Goal: Check status: Check status

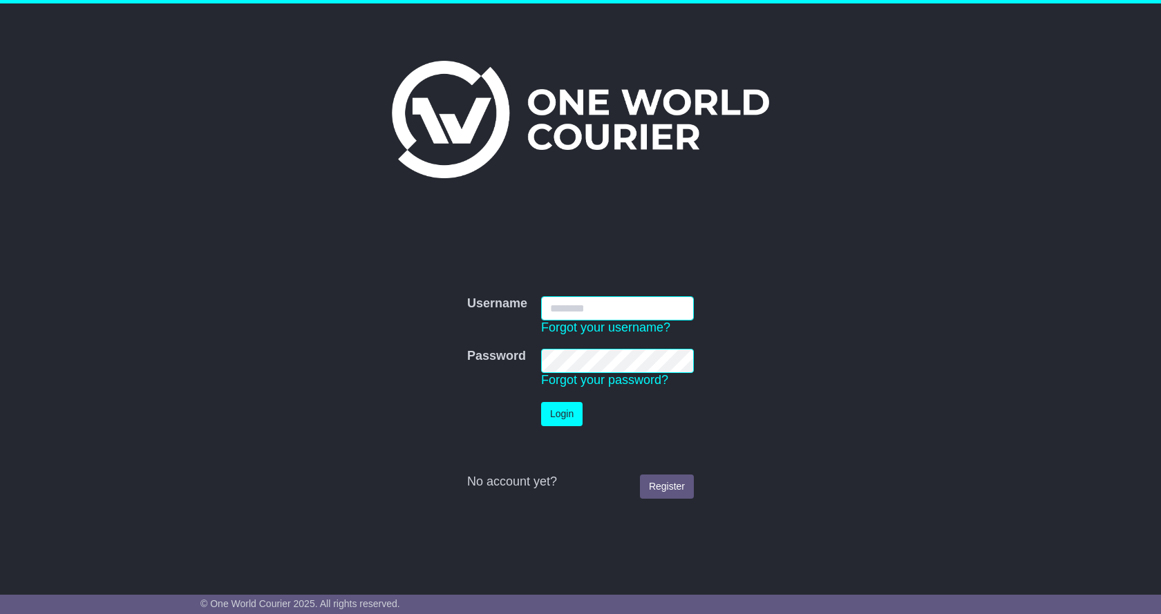
type input "**********"
click at [574, 422] on button "Login" at bounding box center [561, 414] width 41 height 24
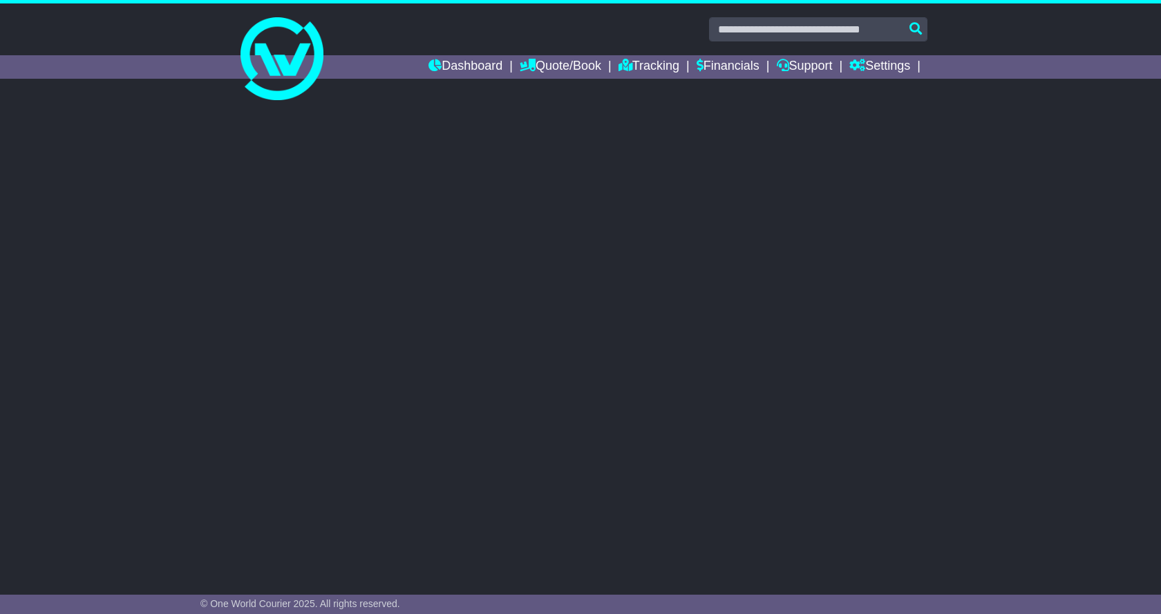
select select "**"
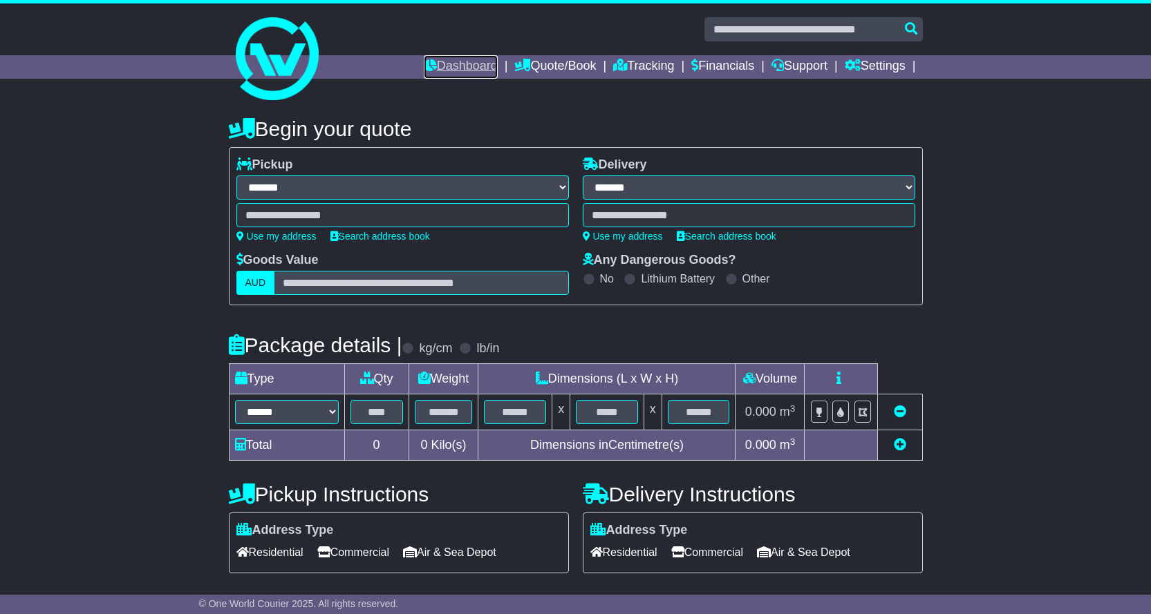
click at [458, 59] on link "Dashboard" at bounding box center [461, 66] width 74 height 23
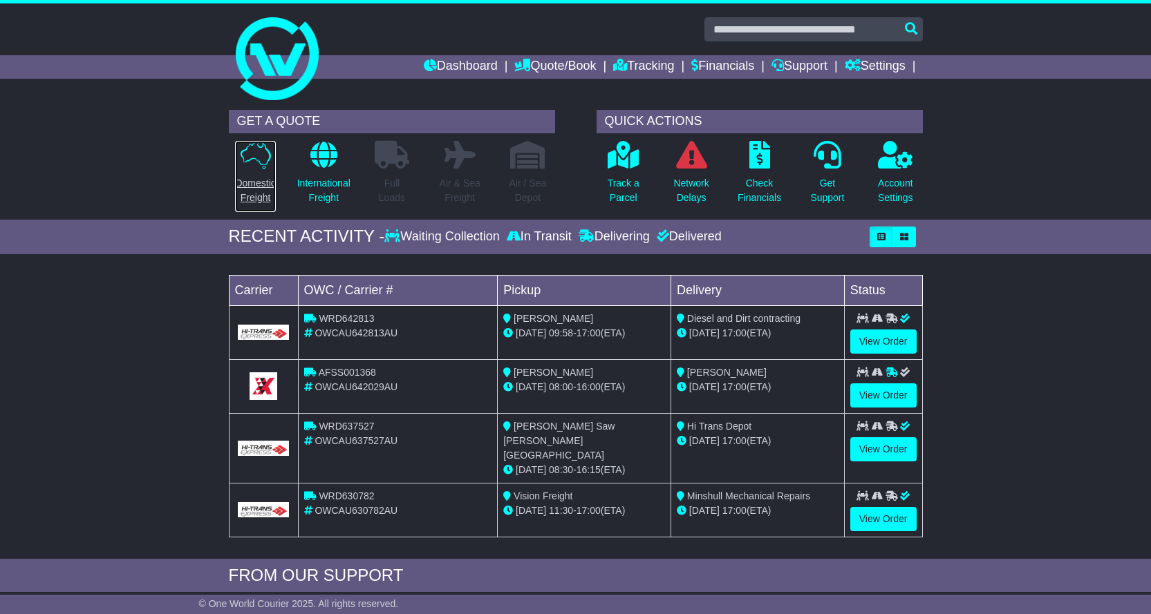
click at [265, 201] on p "Domestic Freight" at bounding box center [255, 190] width 40 height 29
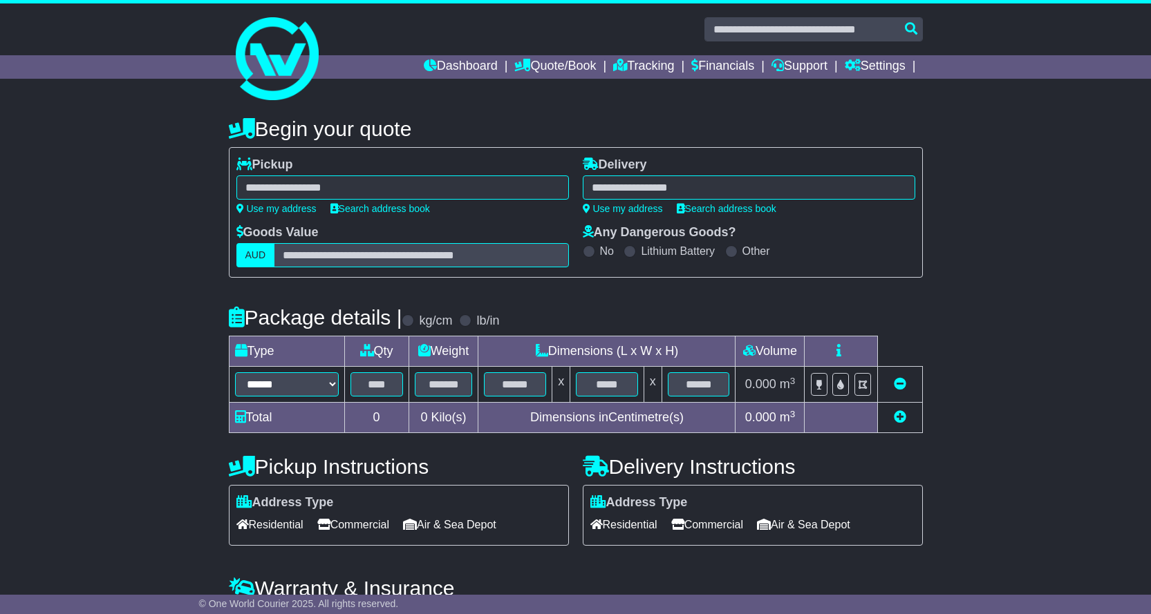
click at [358, 184] on div at bounding box center [402, 188] width 332 height 24
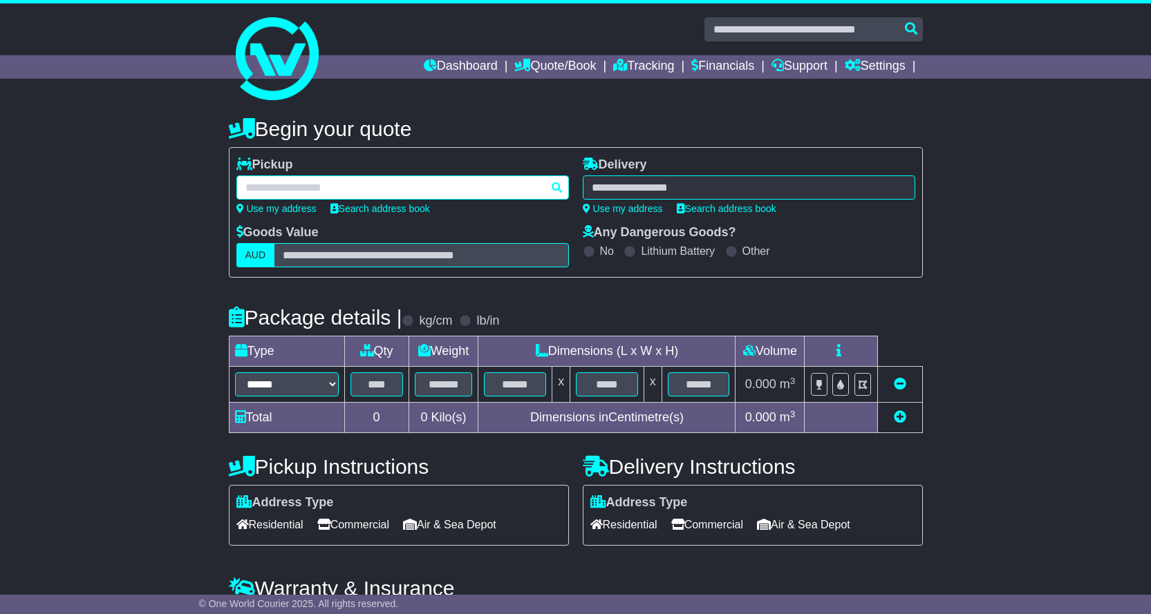
paste input "*********"
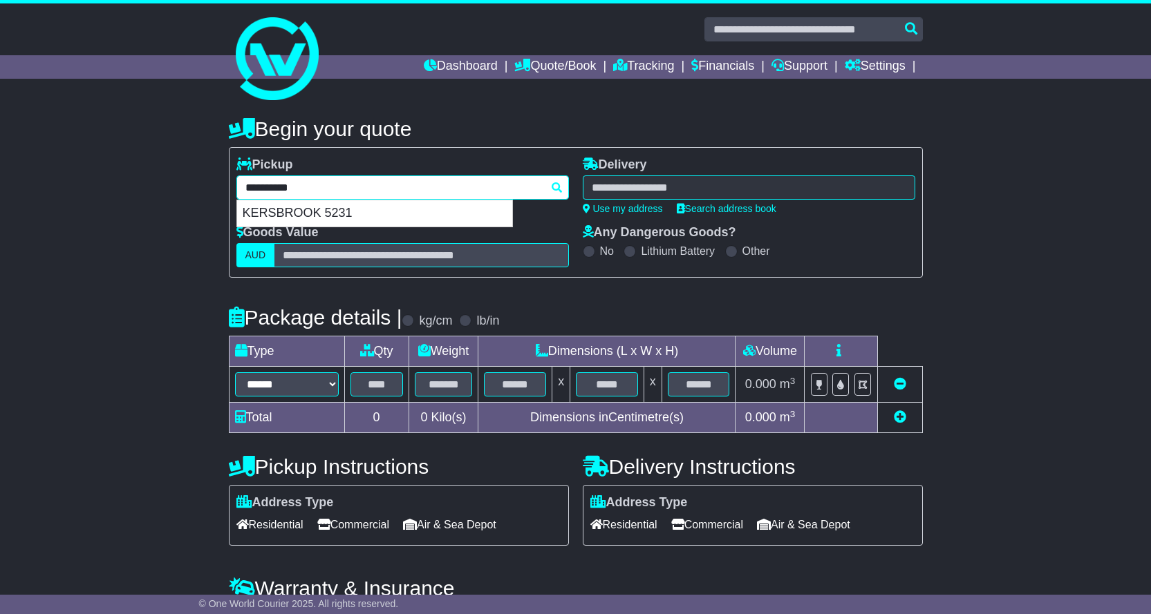
type input "*********"
click at [386, 214] on div "KERSBROOK 5231" at bounding box center [374, 213] width 275 height 26
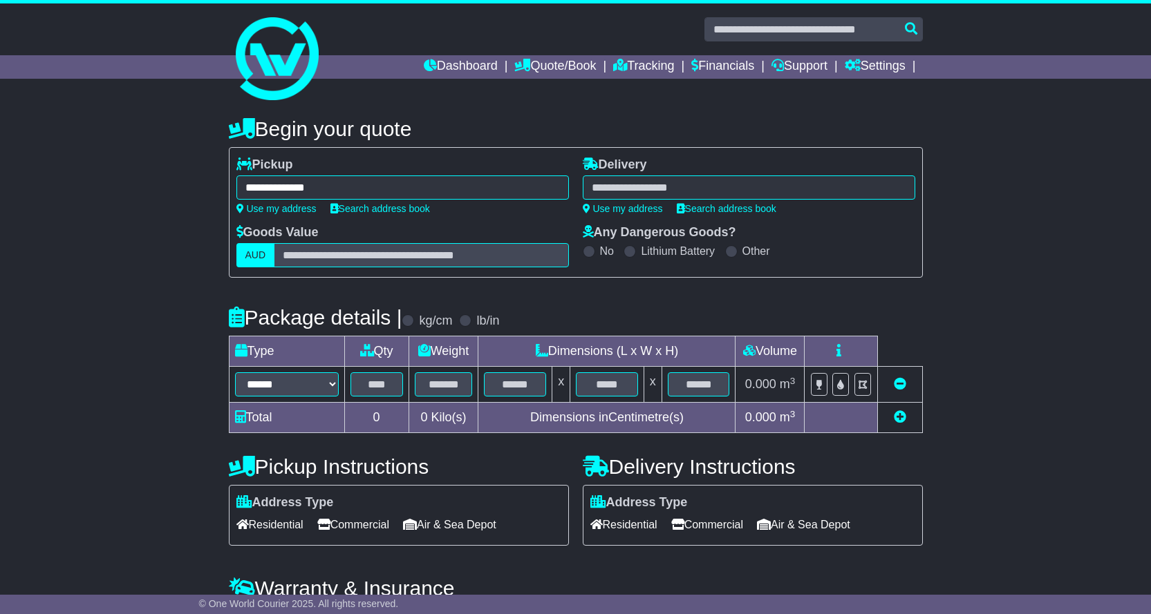
type input "**********"
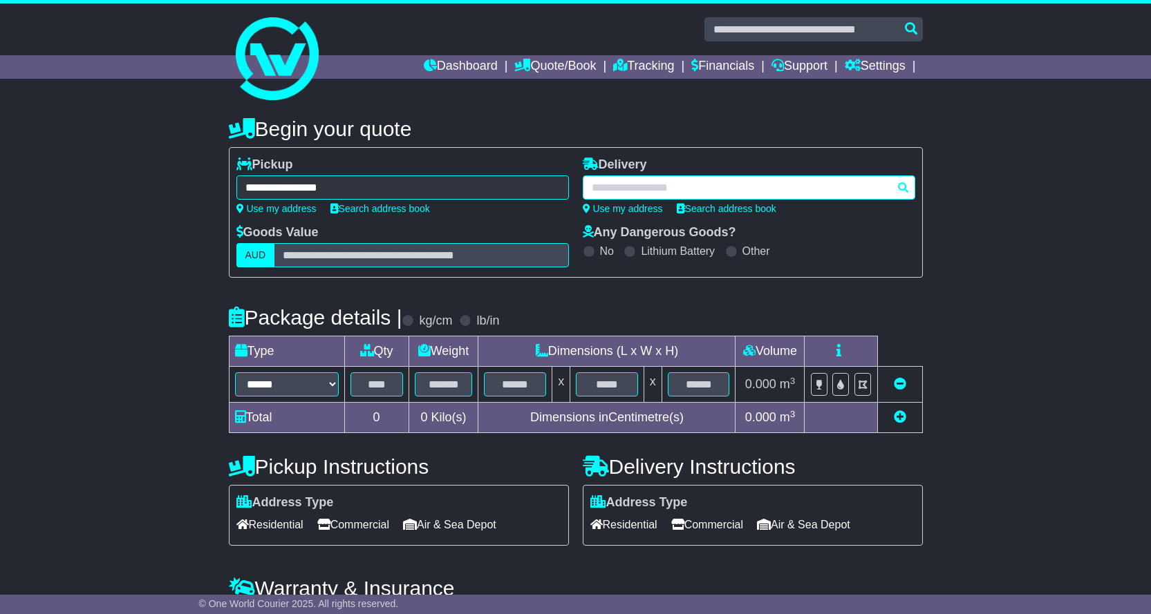
click at [624, 187] on div at bounding box center [749, 188] width 332 height 24
paste input "*****"
type input "*****"
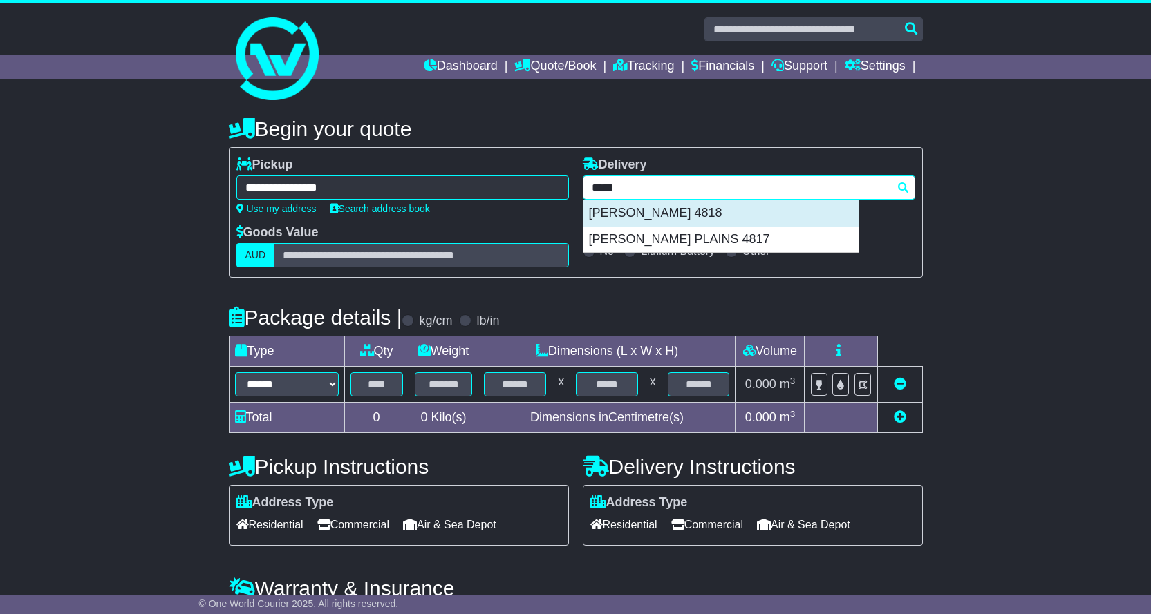
click at [645, 211] on div "BOHLE 4818" at bounding box center [720, 213] width 275 height 26
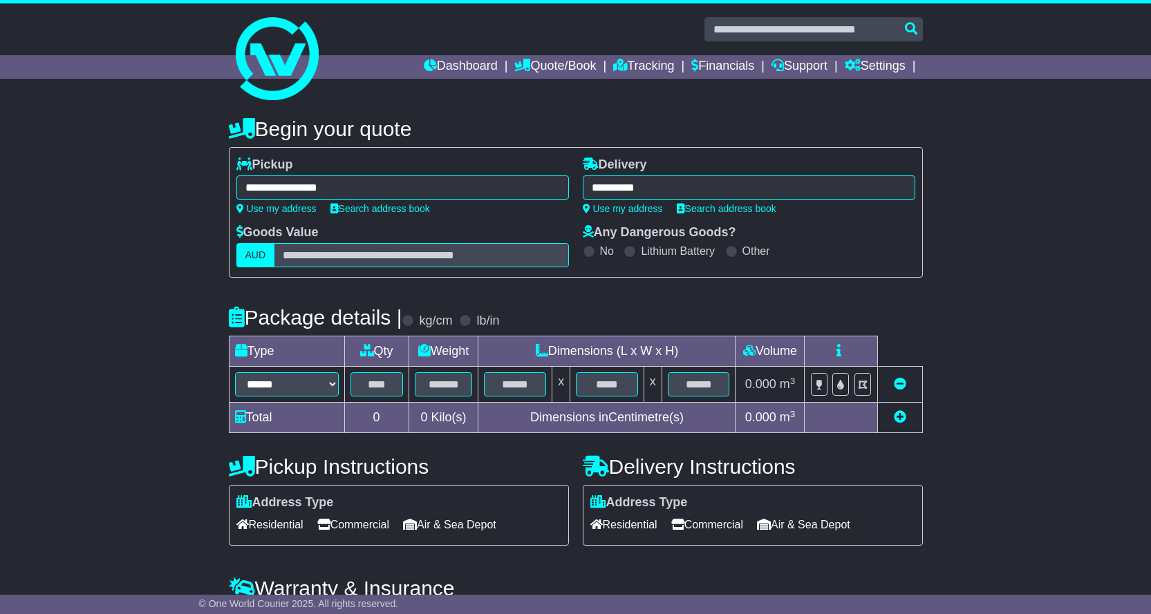
type input "**********"
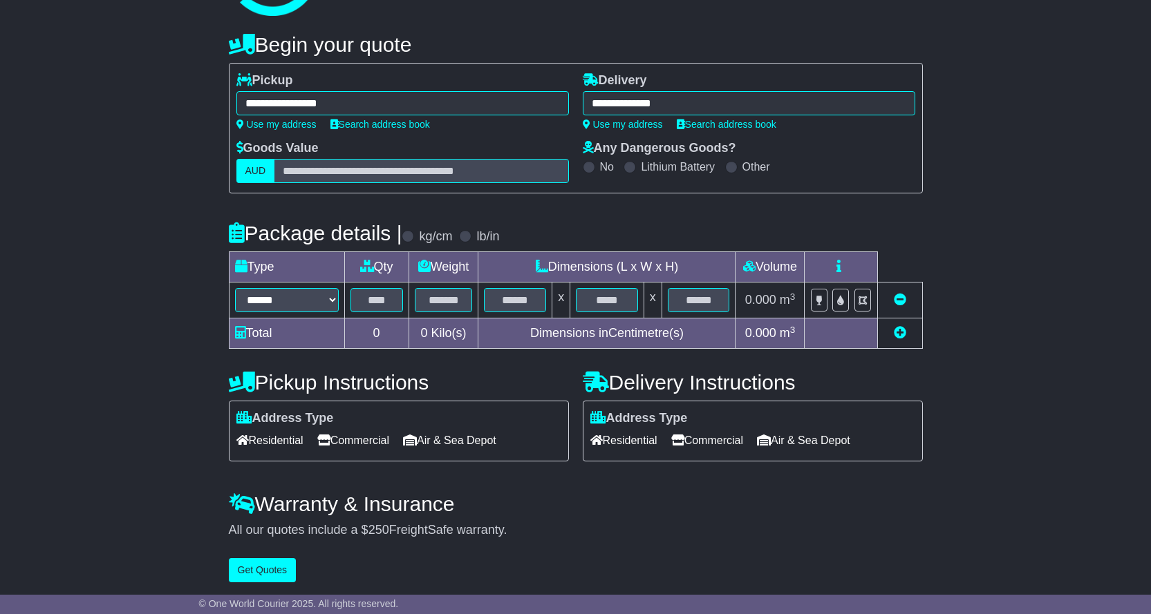
scroll to position [87, 0]
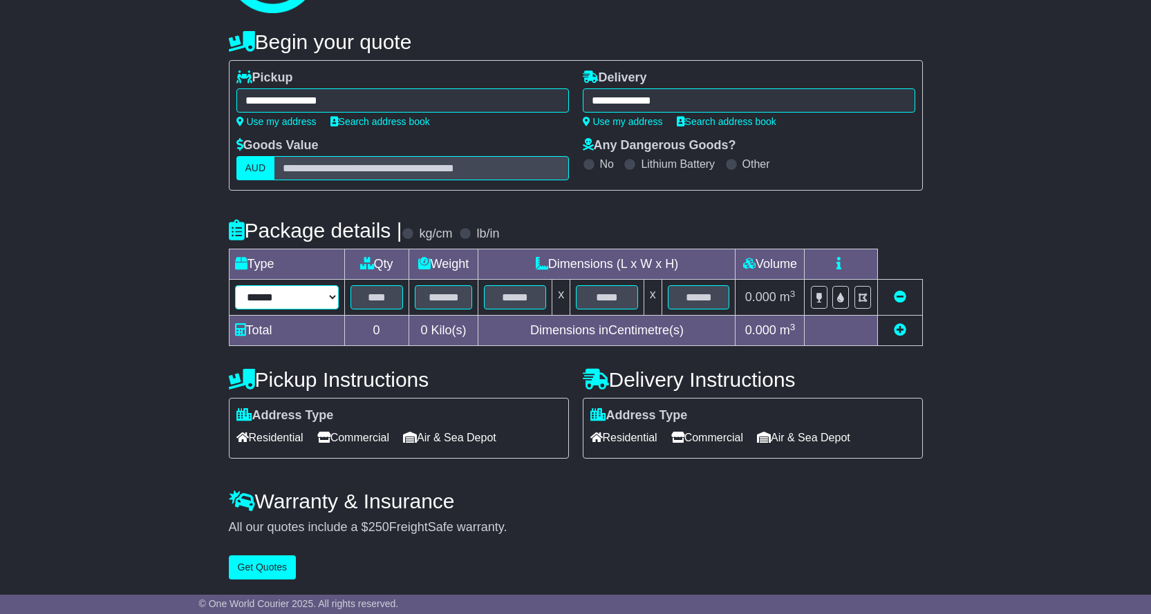
click at [305, 304] on select "****** ****** *** ***** **** **** ****** *** *******" at bounding box center [287, 297] width 104 height 24
select select "*****"
click at [235, 285] on select "****** ****** *** ***** **** **** ****** *** *******" at bounding box center [287, 297] width 104 height 24
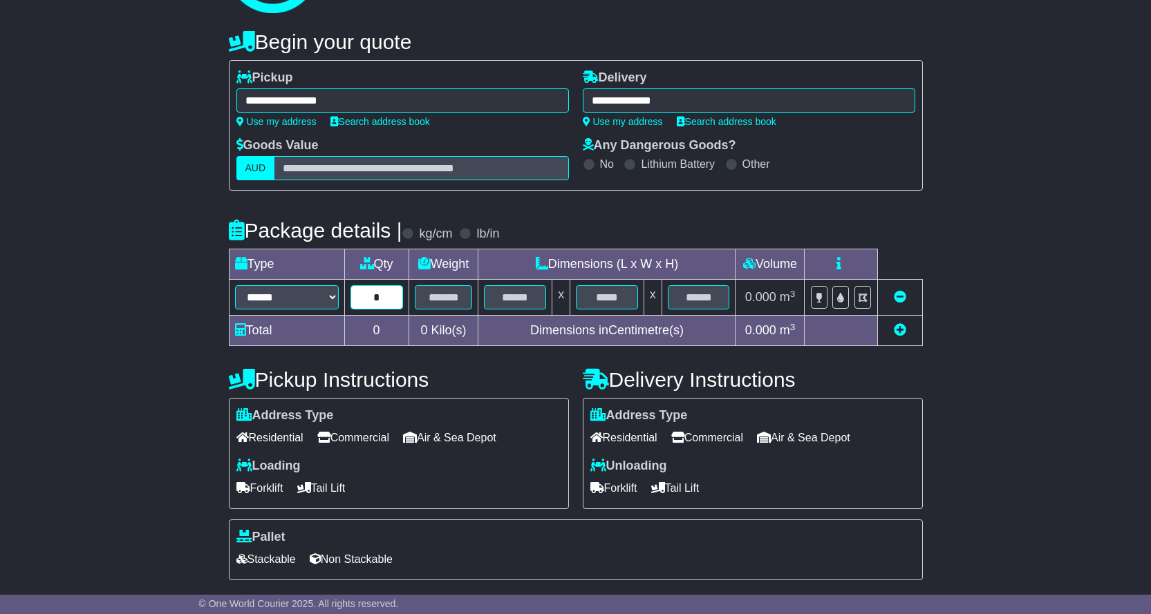
type input "*"
type input "***"
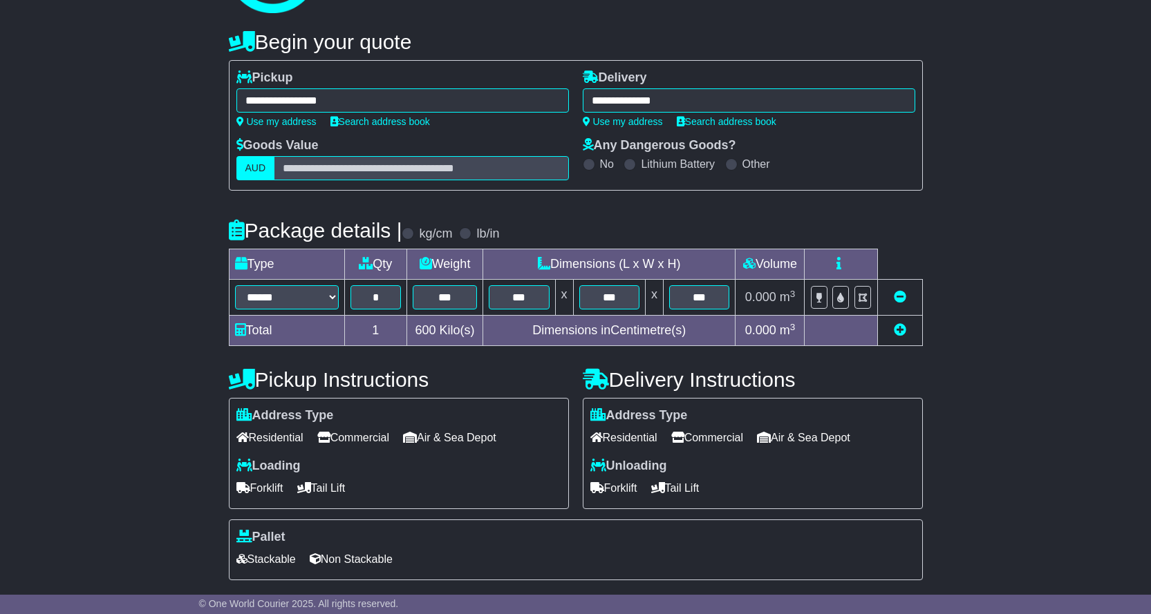
scroll to position [209, 0]
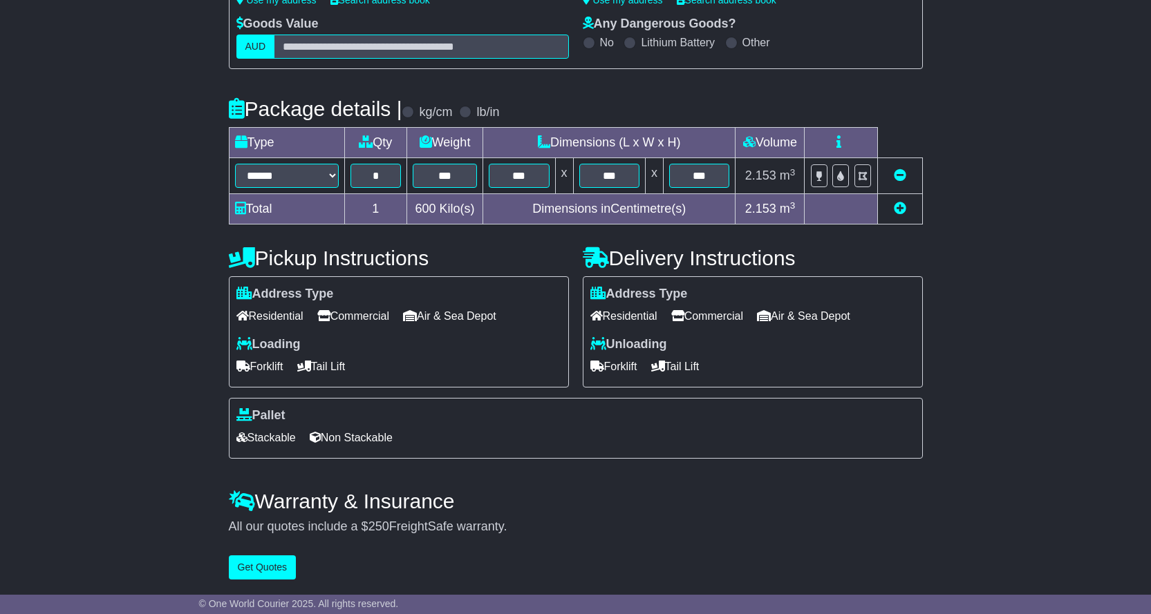
click at [276, 361] on span "Forklift" at bounding box center [259, 366] width 47 height 21
click at [346, 370] on span "Tail Lift" at bounding box center [321, 366] width 48 height 21
click at [350, 312] on span "Commercial" at bounding box center [353, 315] width 72 height 21
click at [735, 319] on span "Commercial" at bounding box center [707, 315] width 72 height 21
click at [625, 371] on span "Forklift" at bounding box center [613, 366] width 47 height 21
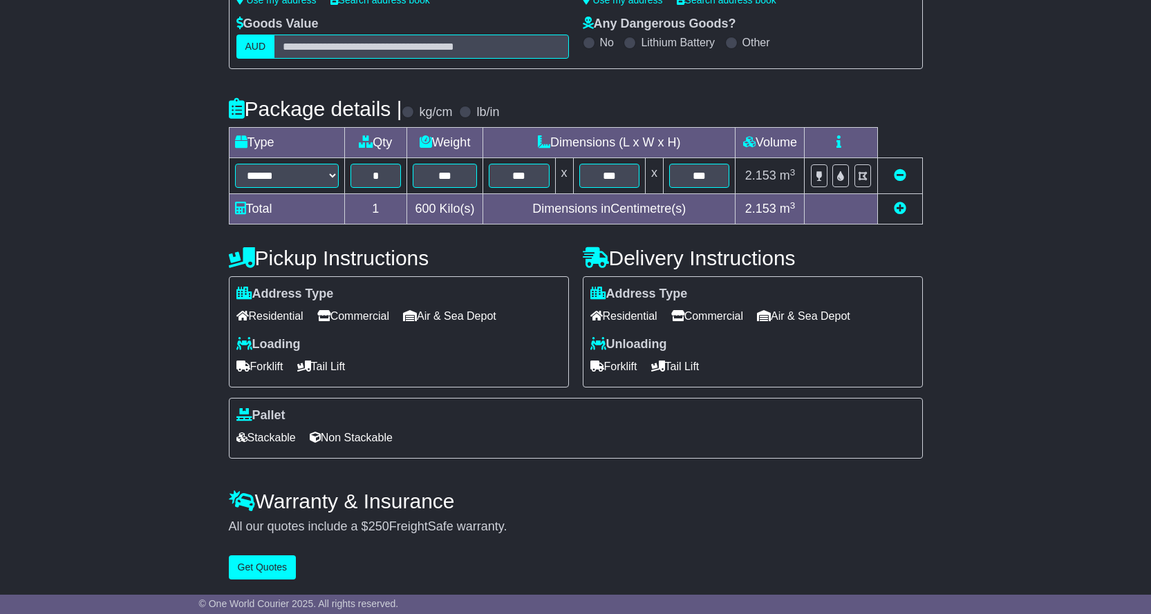
click at [278, 444] on span "Stackable" at bounding box center [265, 437] width 59 height 21
click at [265, 577] on button "Get Quotes" at bounding box center [263, 568] width 68 height 24
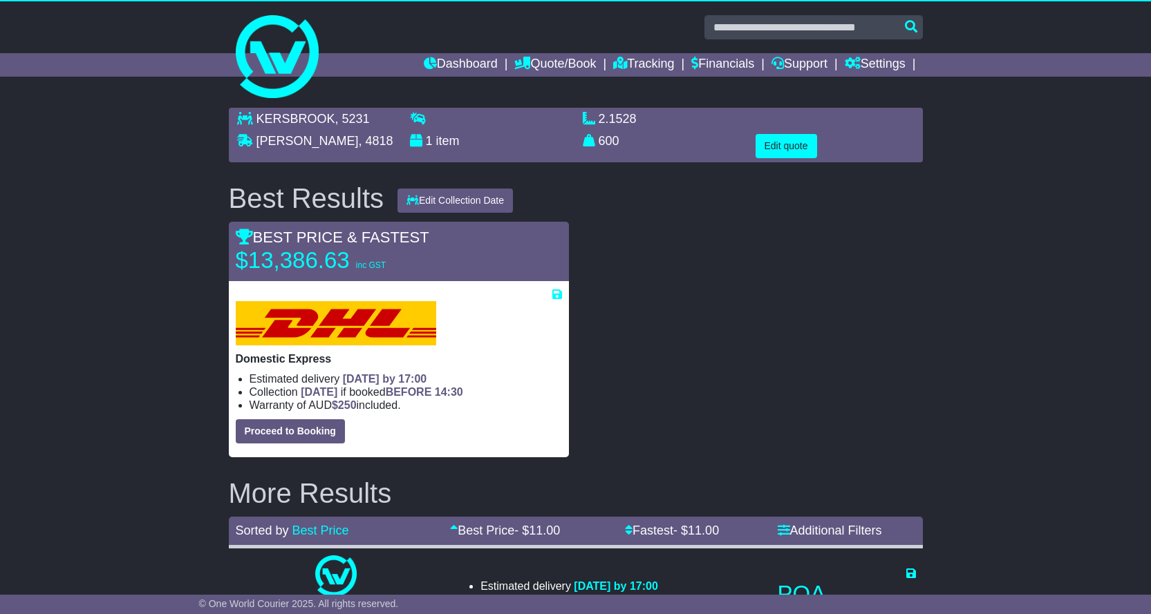
scroll to position [0, 0]
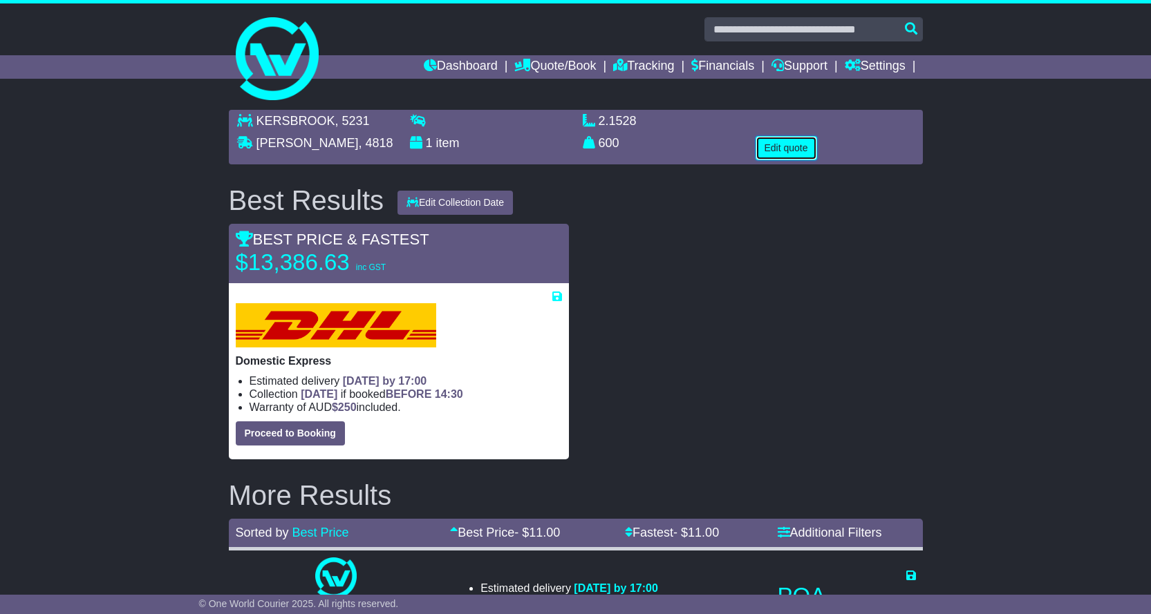
click at [781, 152] on button "Edit quote" at bounding box center [786, 148] width 62 height 24
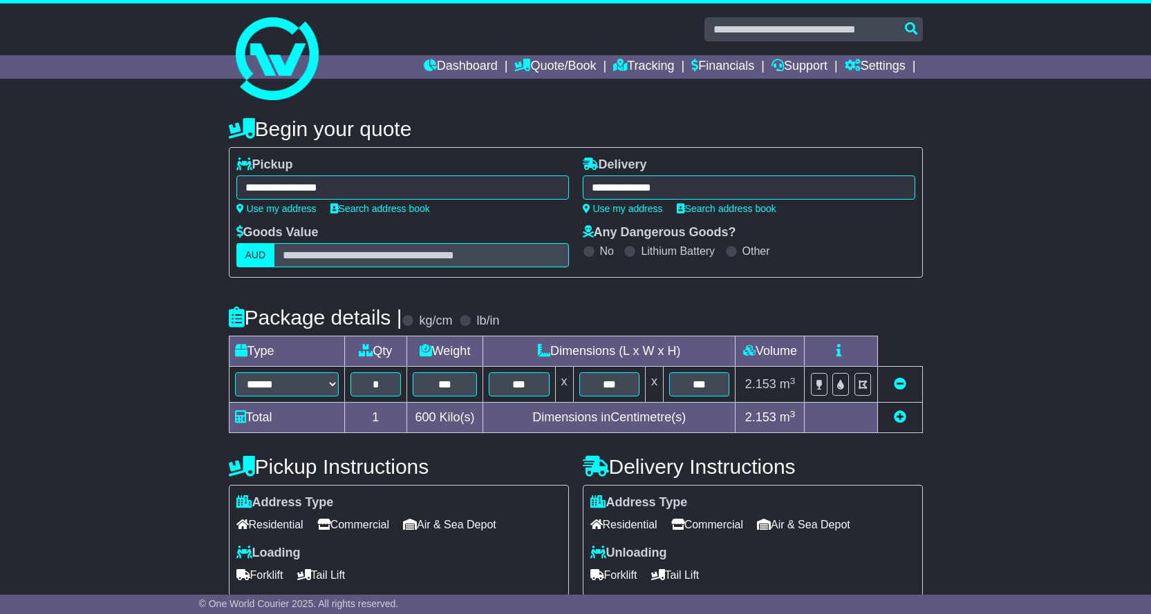
click at [645, 186] on div "**********" at bounding box center [749, 188] width 332 height 24
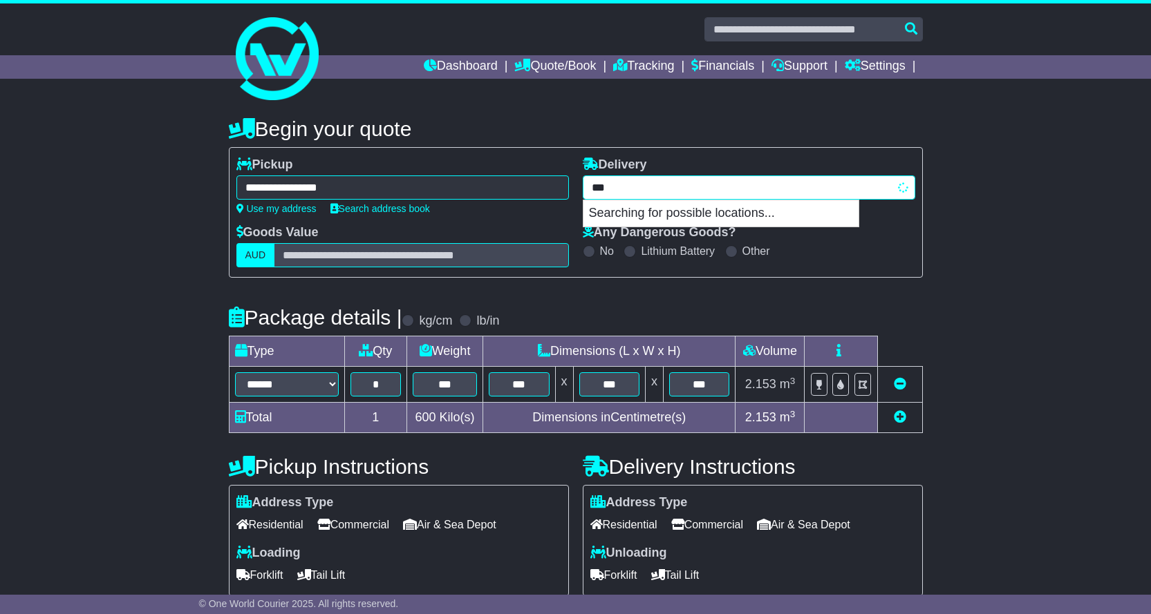
type input "****"
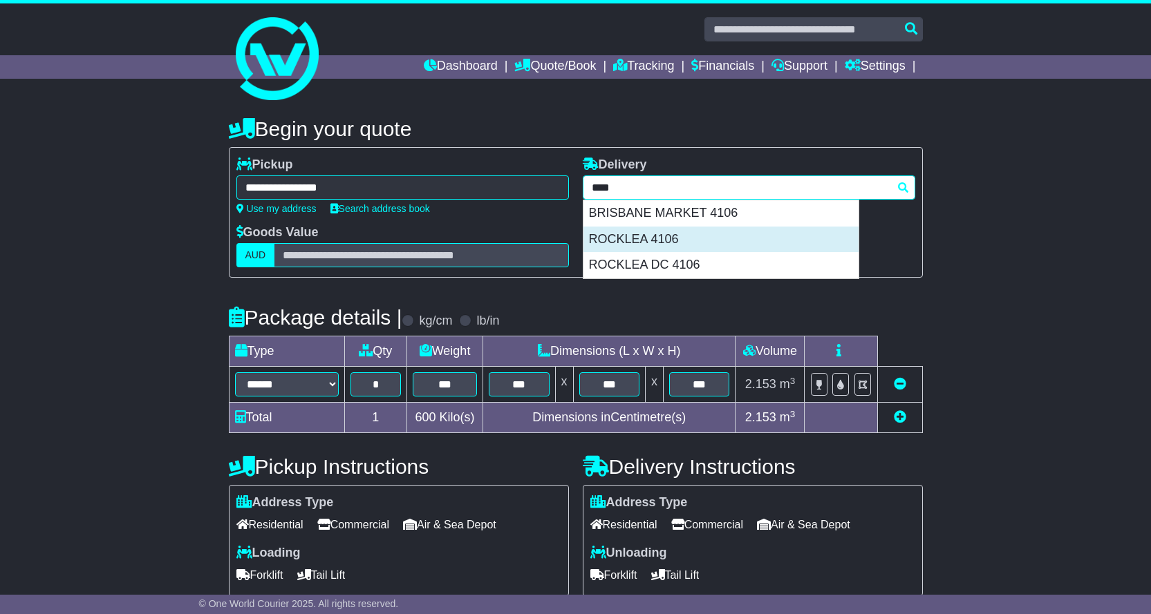
click at [691, 241] on div "ROCKLEA 4106" at bounding box center [720, 240] width 275 height 26
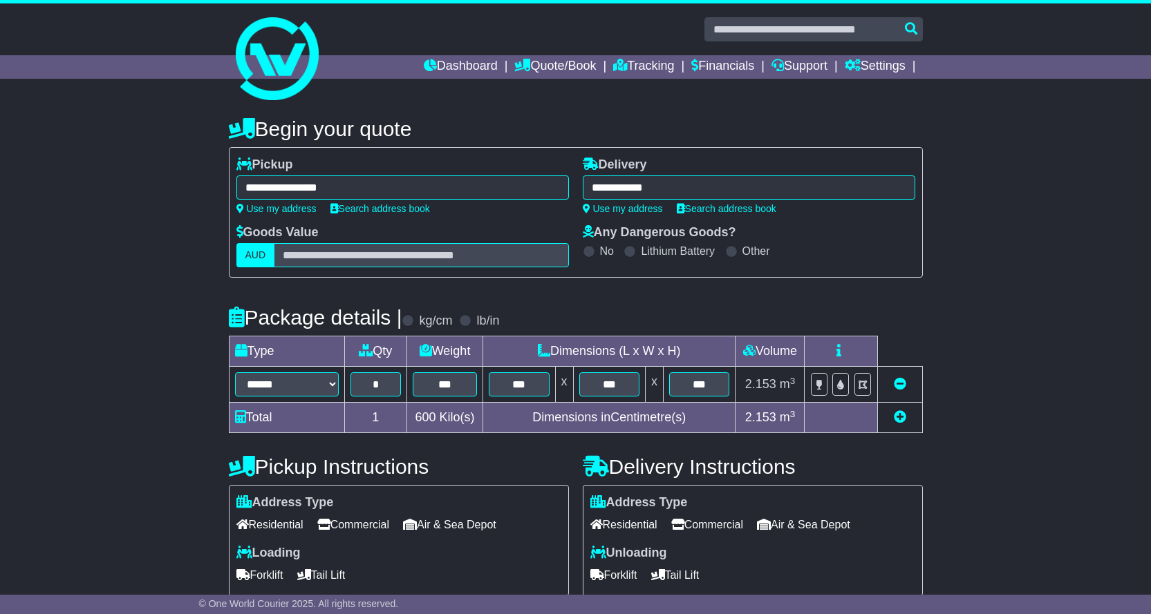
type input "**********"
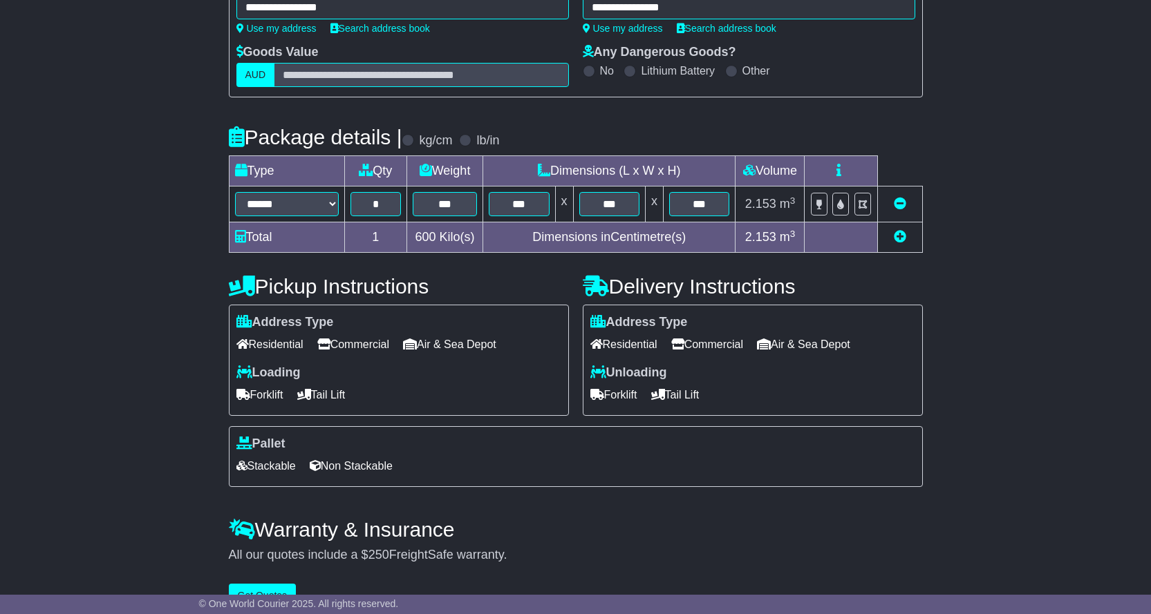
scroll to position [213, 0]
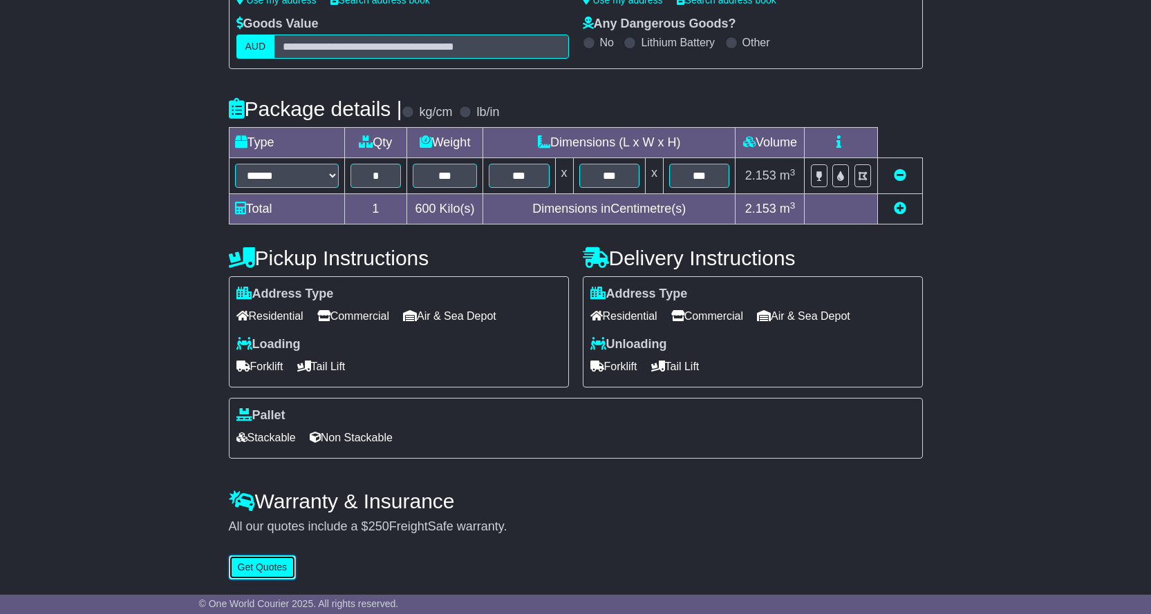
click at [246, 566] on button "Get Quotes" at bounding box center [263, 568] width 68 height 24
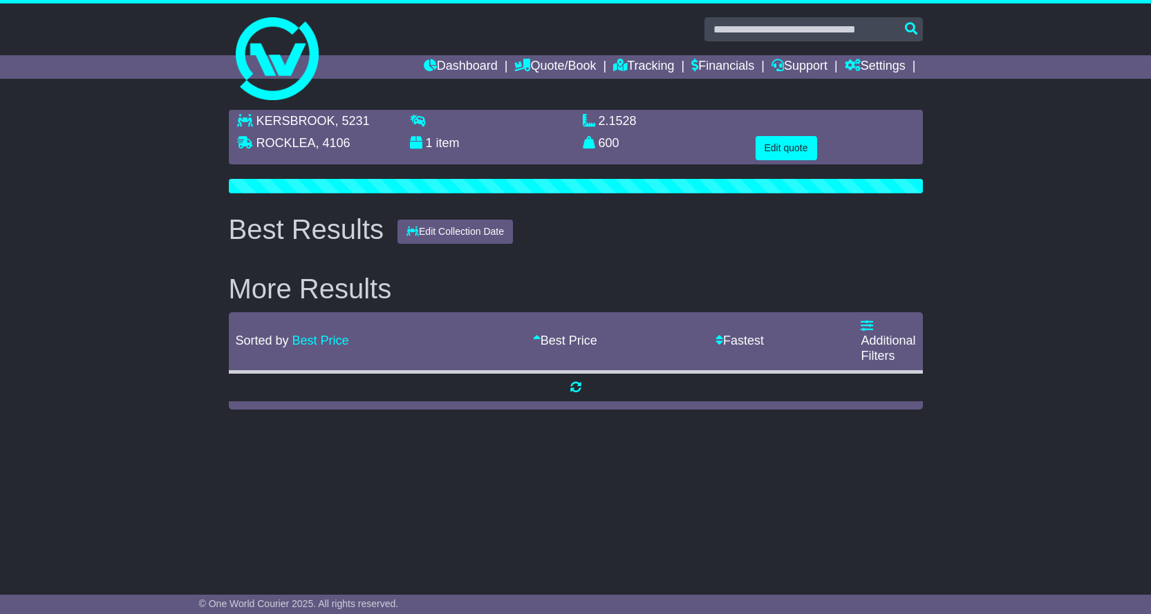
scroll to position [0, 0]
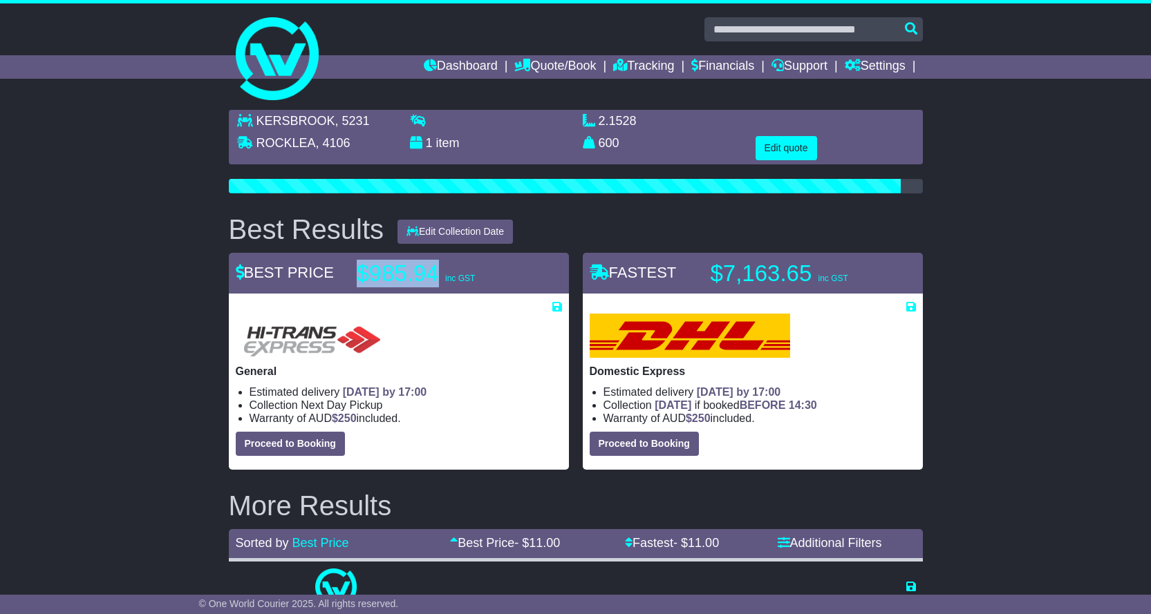
drag, startPoint x: 356, startPoint y: 267, endPoint x: 431, endPoint y: 275, distance: 75.1
click at [438, 270] on p "$985.94 inc GST" at bounding box center [443, 274] width 173 height 28
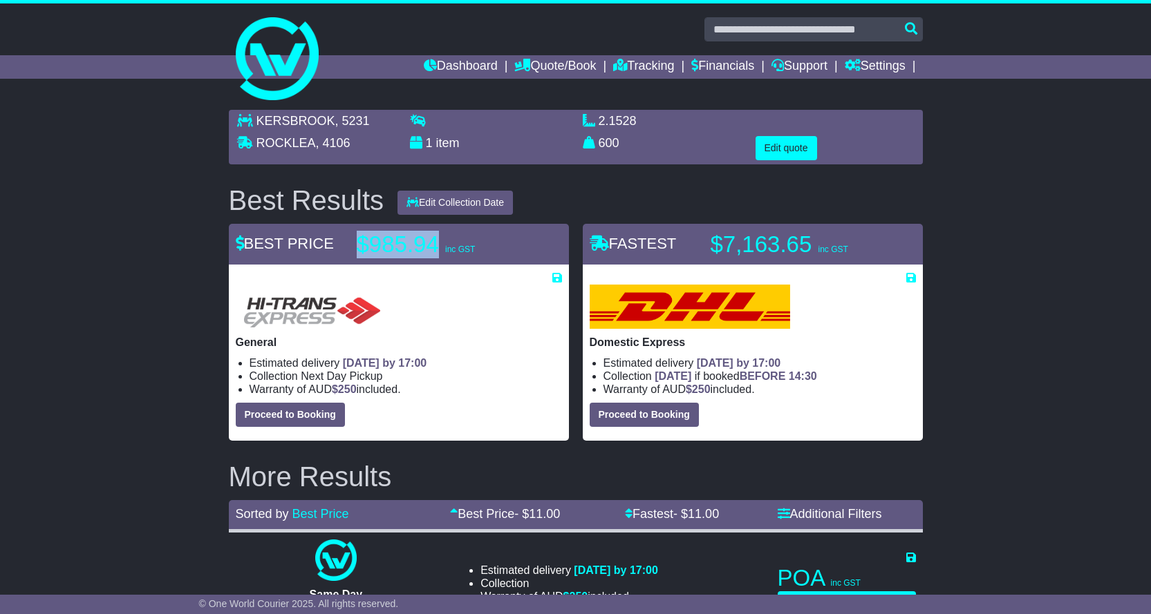
drag, startPoint x: 247, startPoint y: 361, endPoint x: 463, endPoint y: 367, distance: 215.7
click at [463, 367] on ul "Estimated delivery 26th Sep 2025 by 17:00 Collection Next Day Pickup Warranty o…" at bounding box center [399, 377] width 326 height 40
click at [461, 376] on li "Collection Next Day Pickup" at bounding box center [405, 376] width 312 height 13
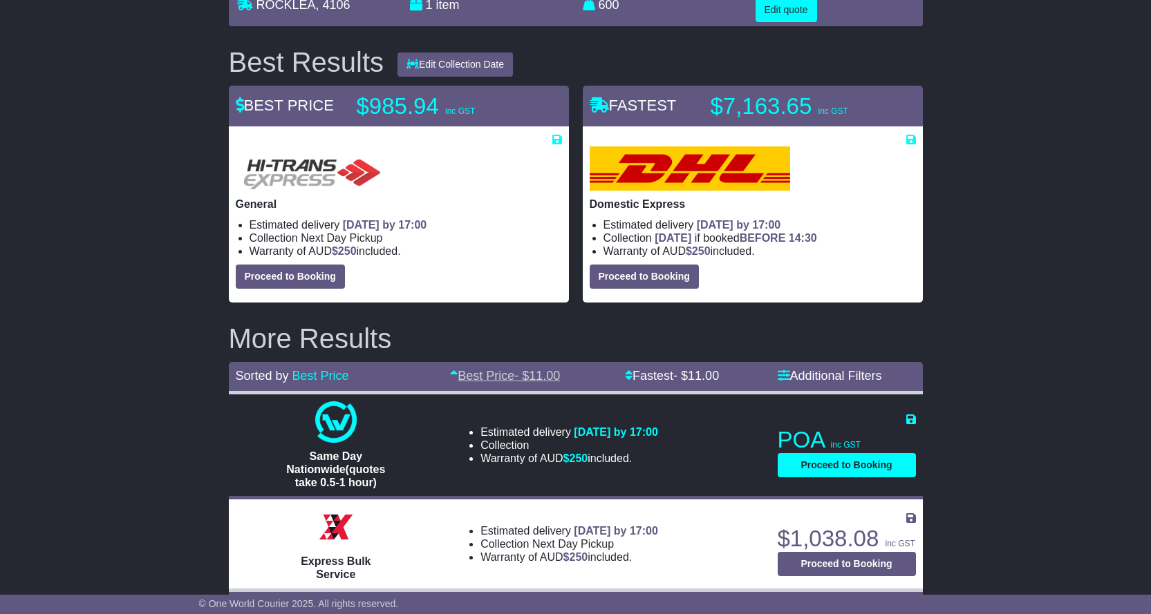
scroll to position [69, 0]
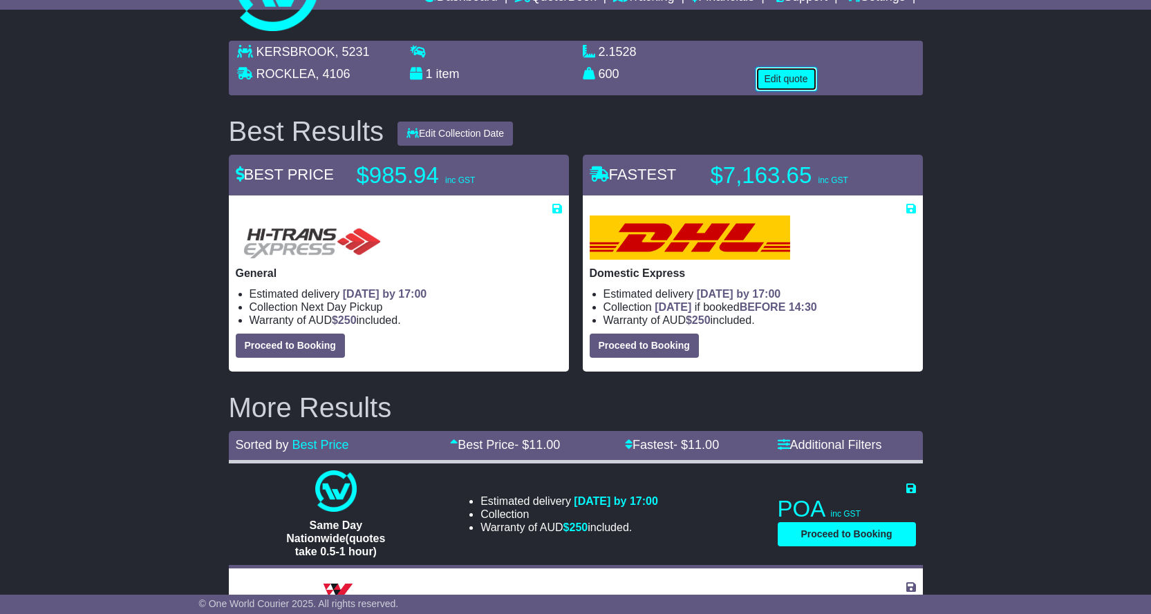
click at [800, 75] on button "Edit quote" at bounding box center [786, 79] width 62 height 24
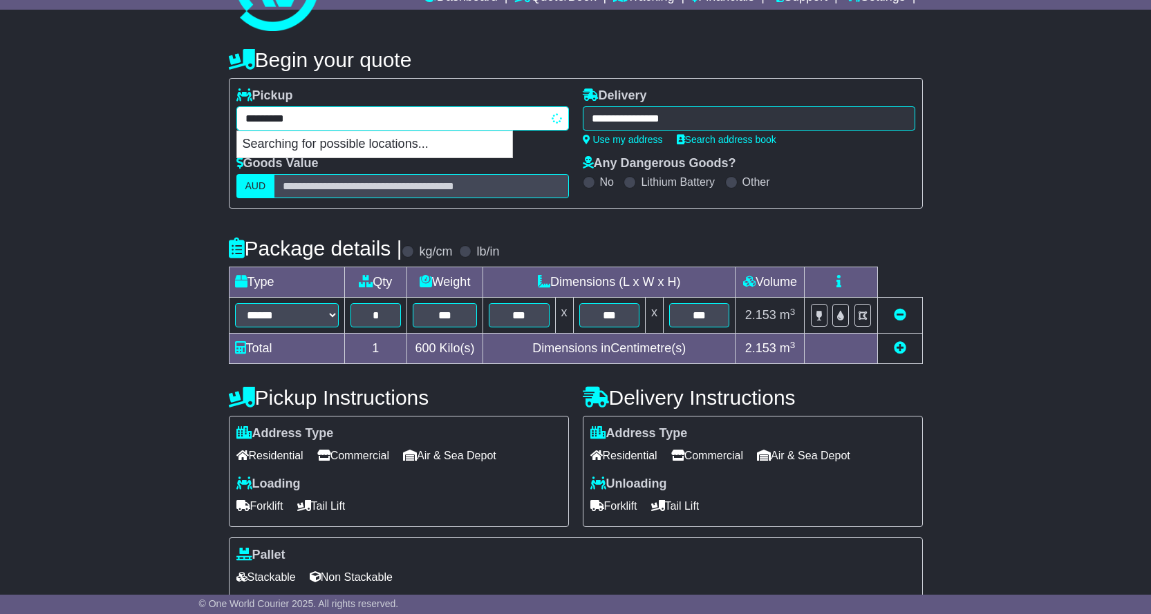
click at [328, 122] on div "**********" at bounding box center [402, 118] width 332 height 24
type input "**********"
type input "******"
type input "********"
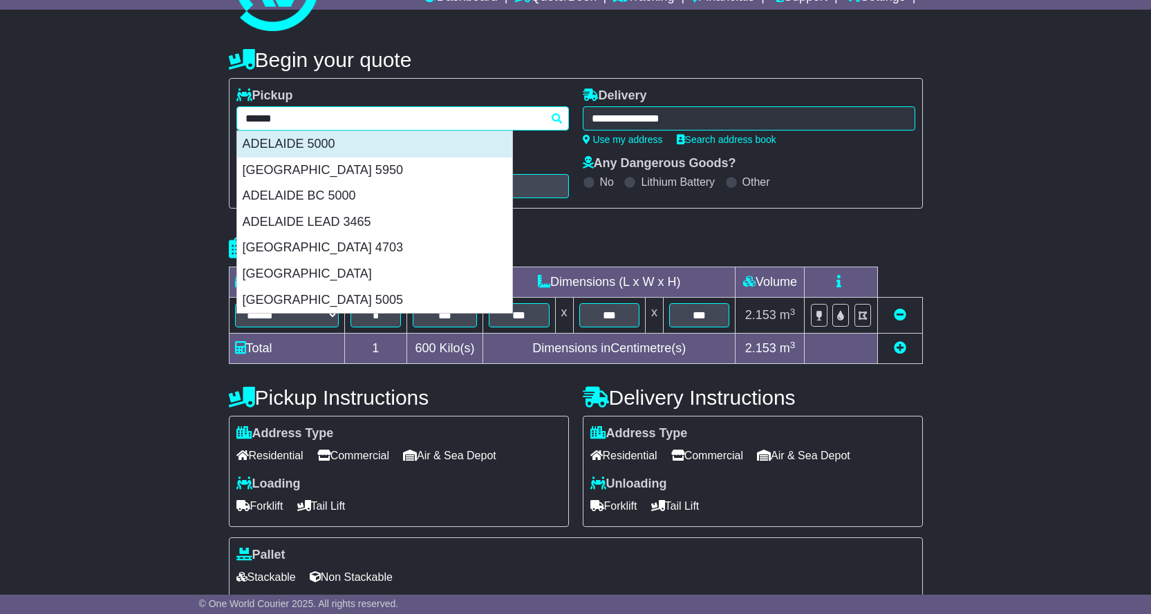
click at [327, 135] on div "ADELAIDE 5000" at bounding box center [374, 144] width 275 height 26
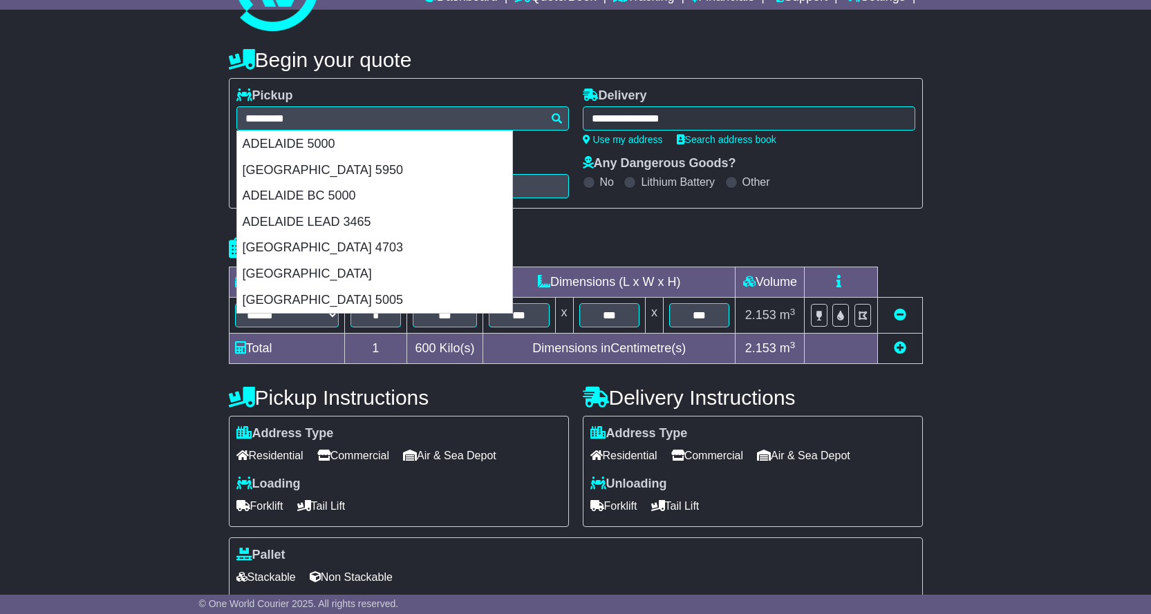
type input "**********"
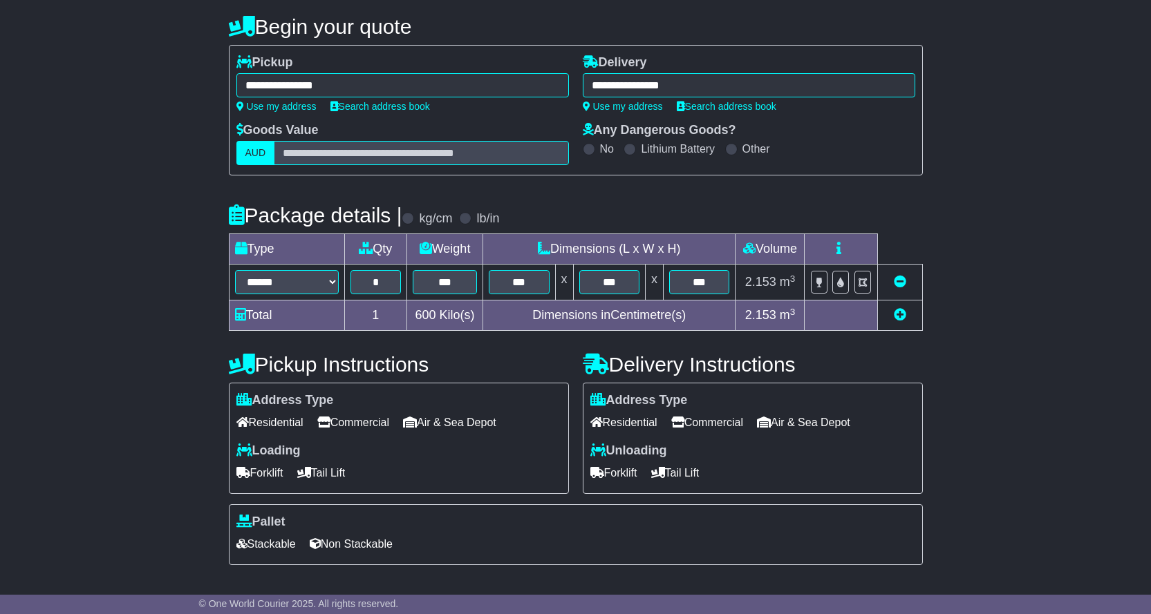
scroll to position [213, 0]
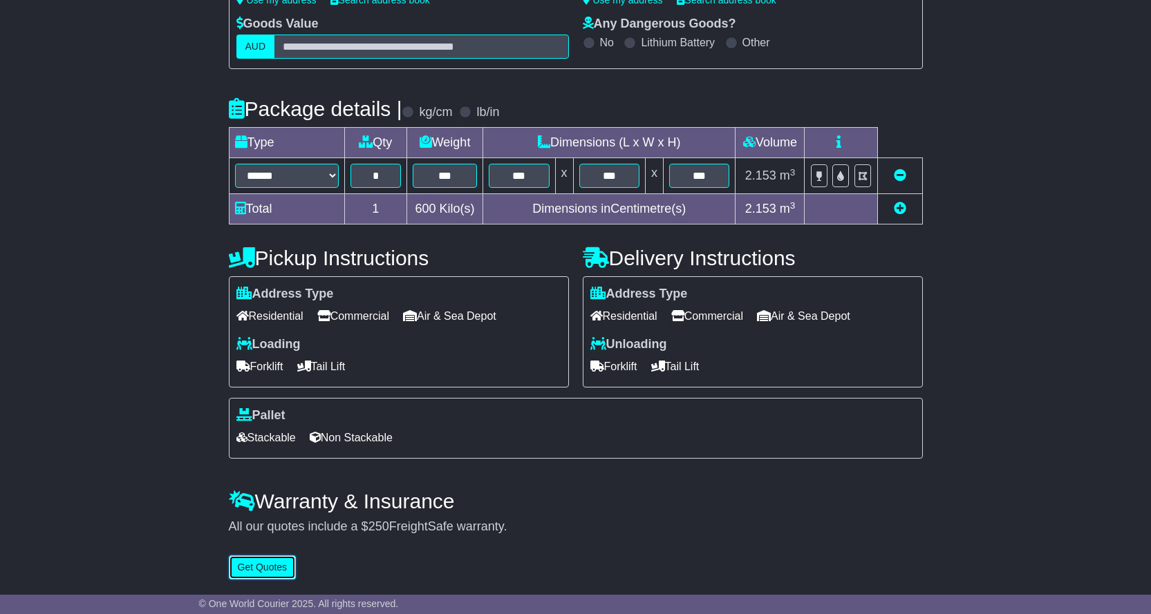
click at [293, 568] on button "Get Quotes" at bounding box center [263, 568] width 68 height 24
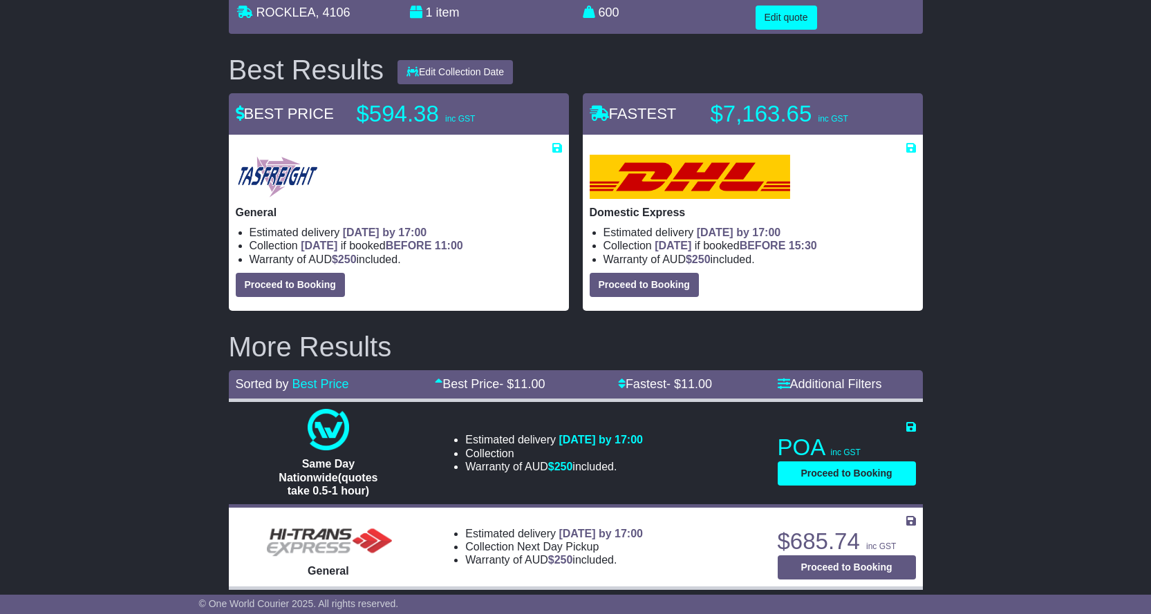
scroll to position [0, 0]
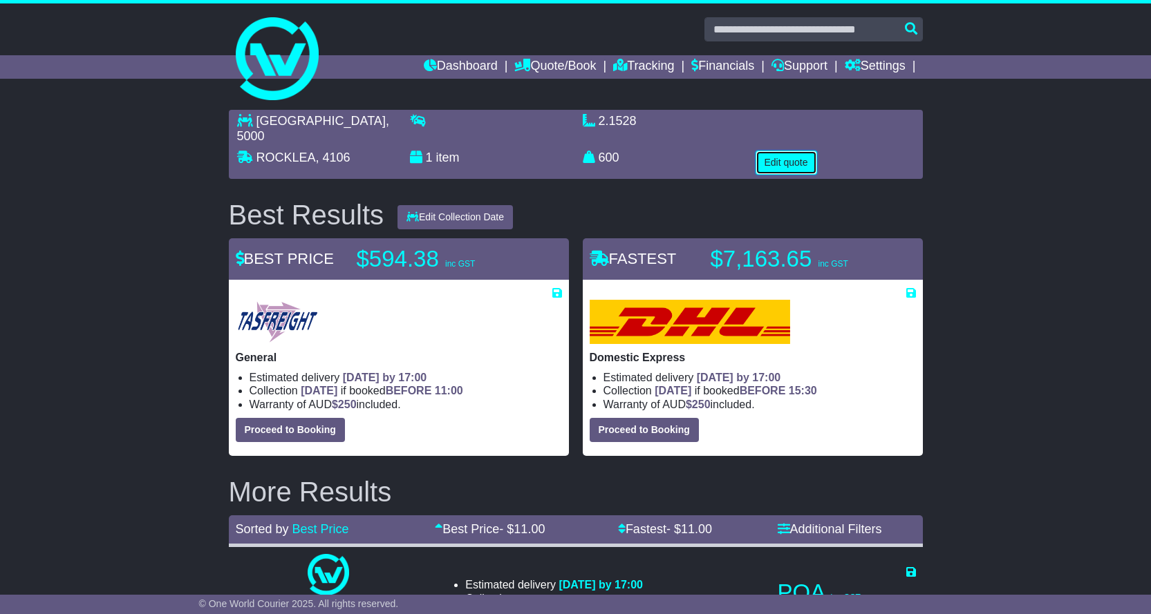
click at [791, 151] on button "Edit quote" at bounding box center [786, 163] width 62 height 24
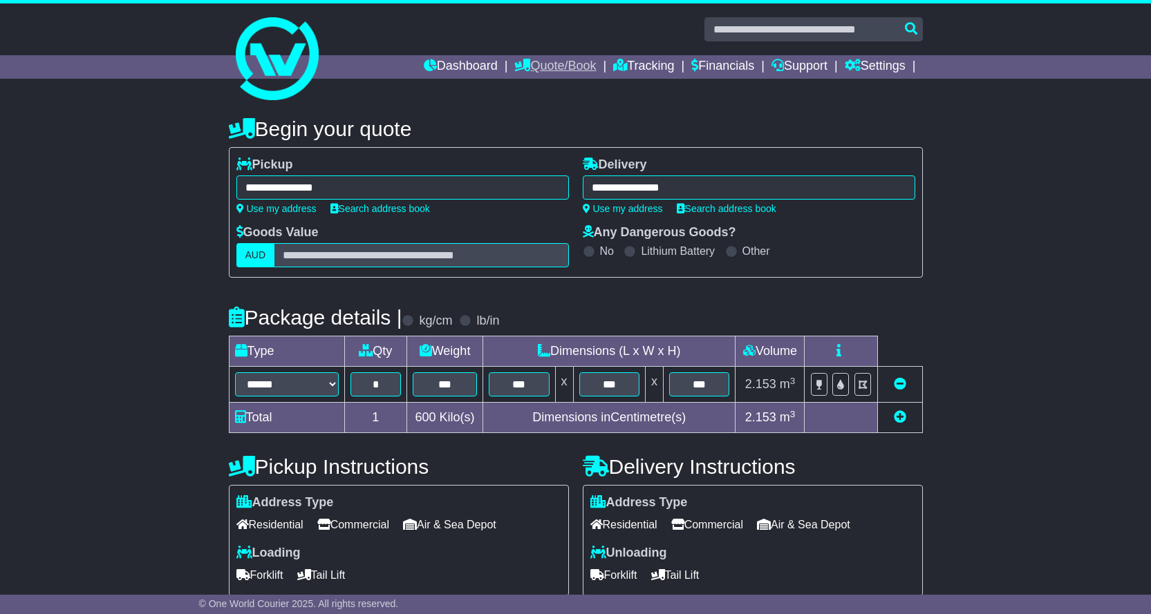
click at [547, 63] on link "Quote/Book" at bounding box center [555, 66] width 82 height 23
click at [881, 70] on link "Settings" at bounding box center [874, 66] width 61 height 23
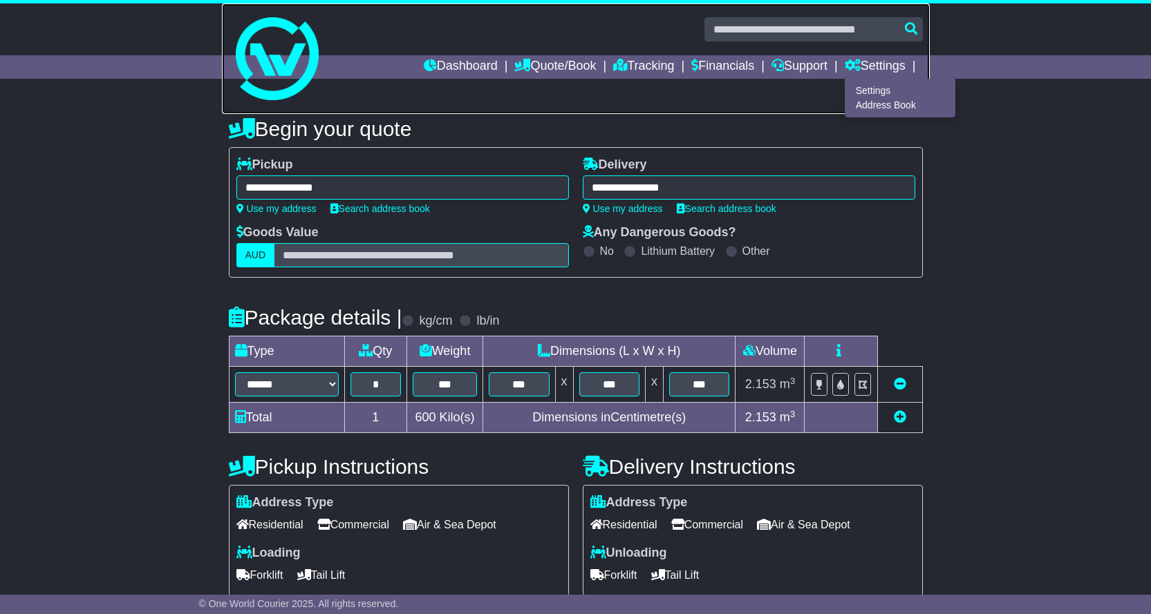
click at [566, 102] on link at bounding box center [576, 58] width 708 height 111
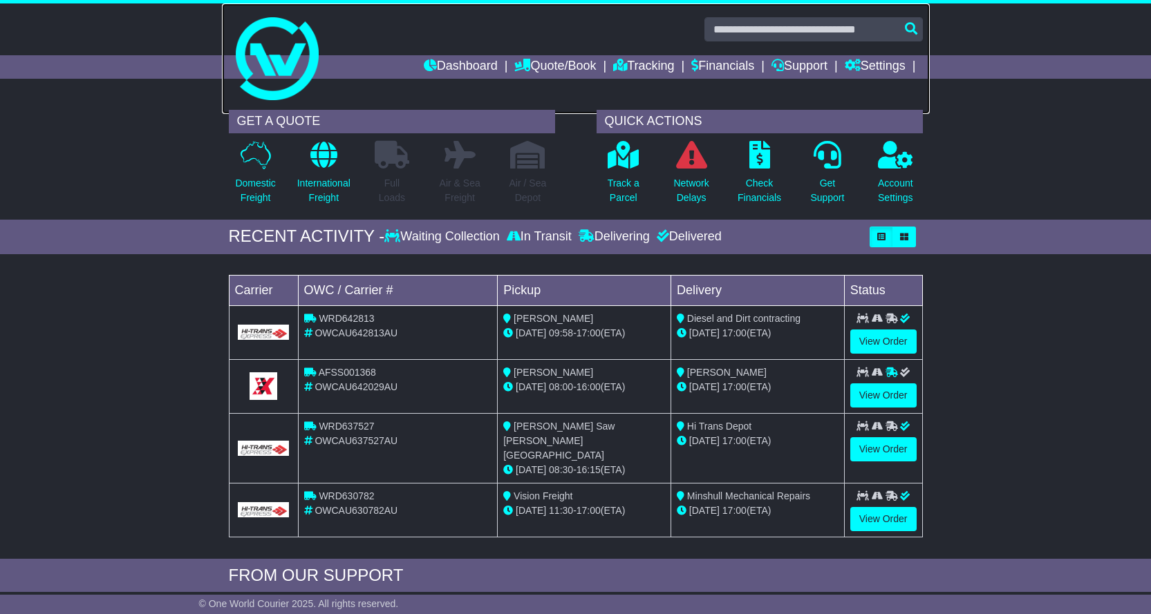
click at [433, 53] on link at bounding box center [576, 58] width 708 height 111
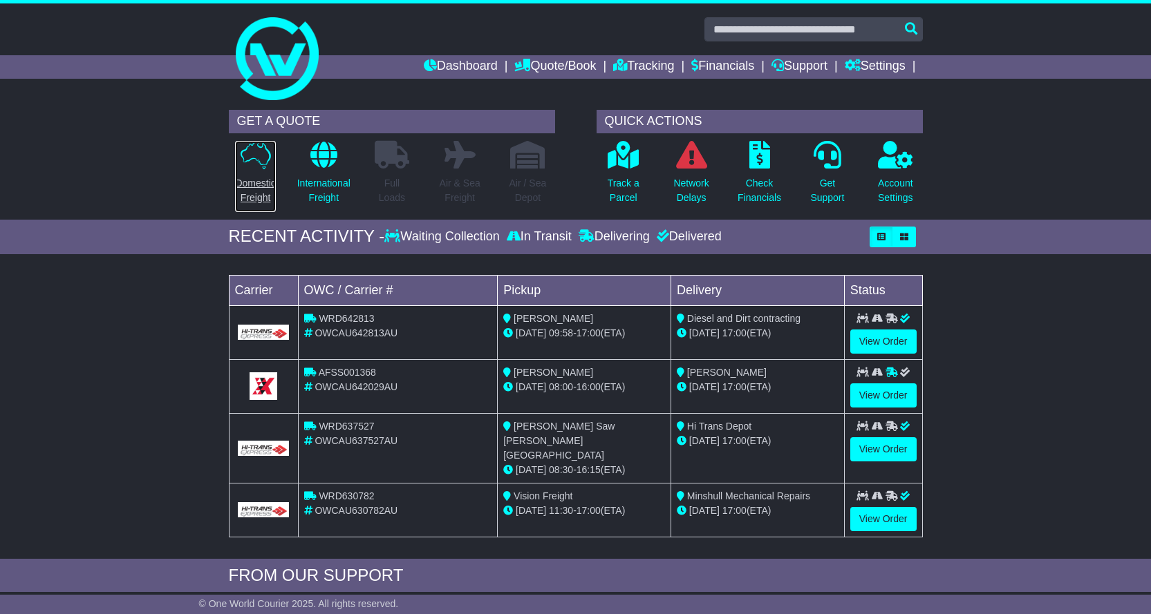
click at [265, 187] on p "Domestic Freight" at bounding box center [255, 190] width 40 height 29
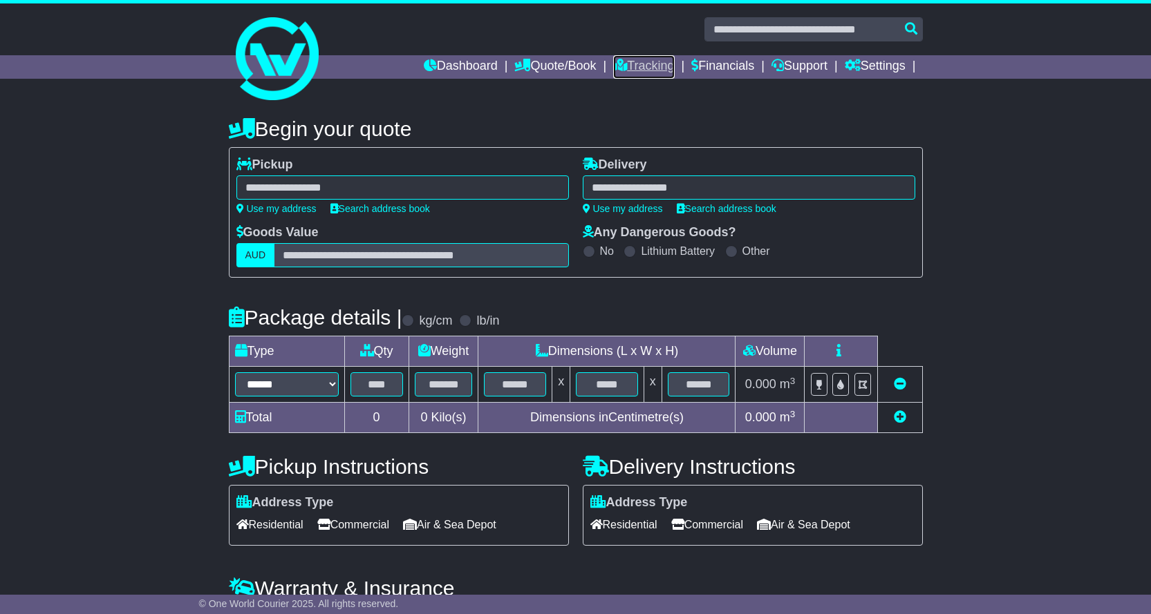
click at [643, 68] on link "Tracking" at bounding box center [643, 66] width 61 height 23
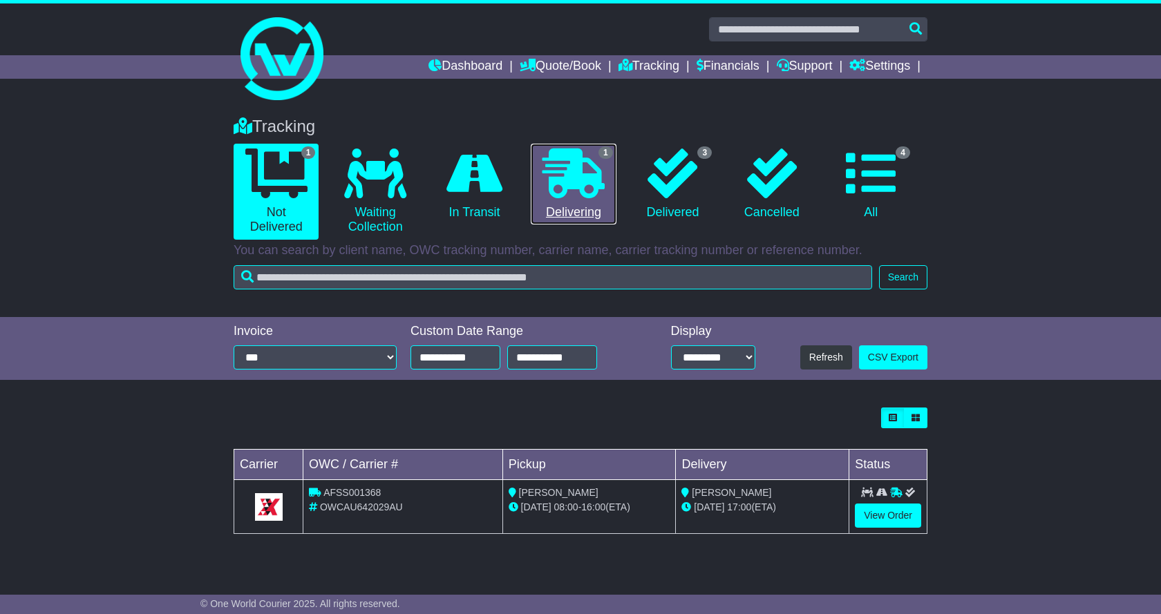
click at [599, 195] on icon at bounding box center [573, 174] width 62 height 50
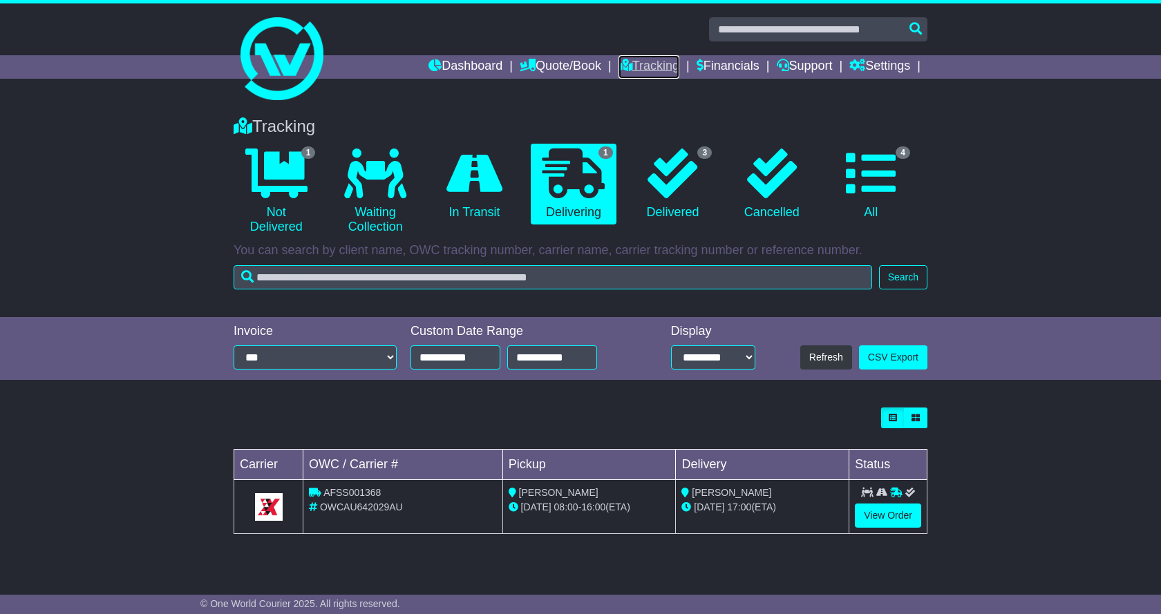
click at [634, 68] on link "Tracking" at bounding box center [649, 66] width 61 height 23
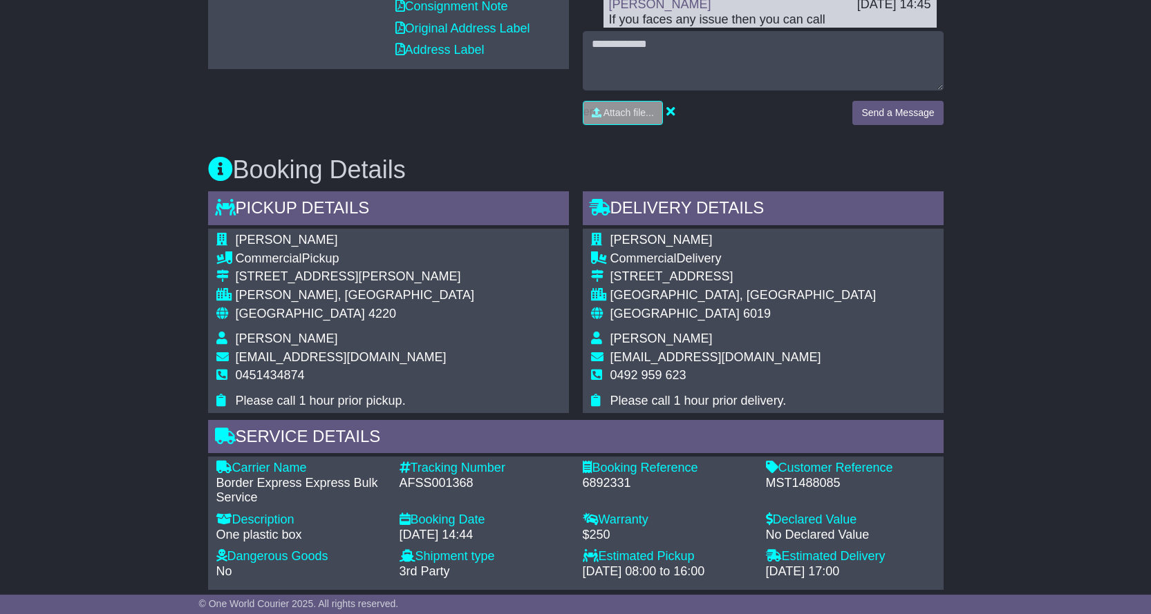
scroll to position [207, 0]
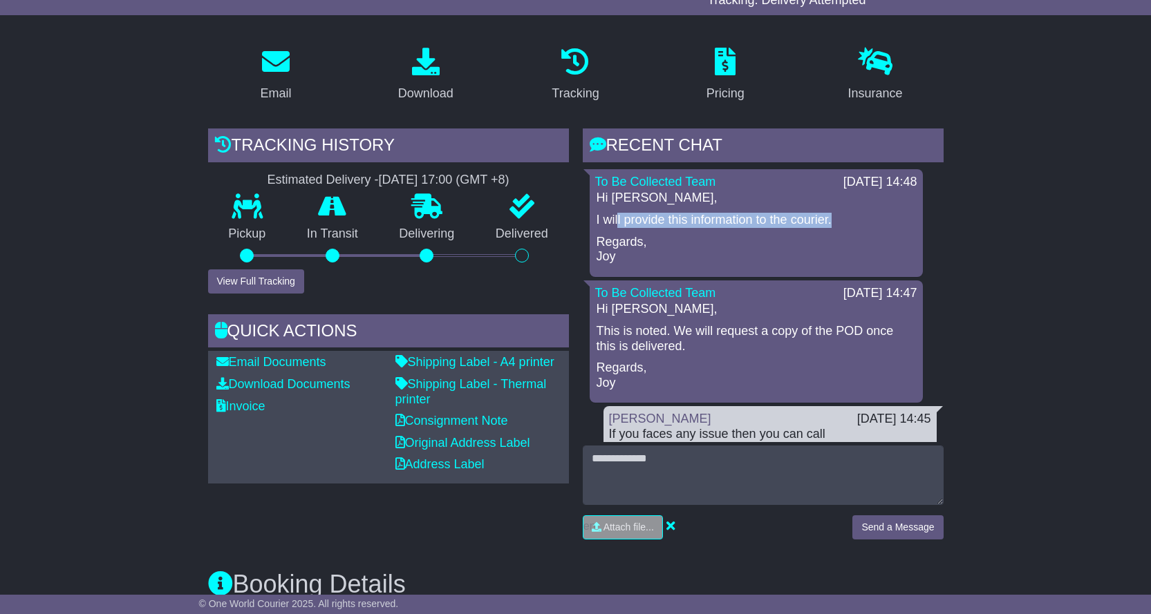
drag, startPoint x: 616, startPoint y: 220, endPoint x: 862, endPoint y: 215, distance: 246.1
click at [859, 215] on p "I will provide this information to the courier." at bounding box center [755, 220] width 319 height 15
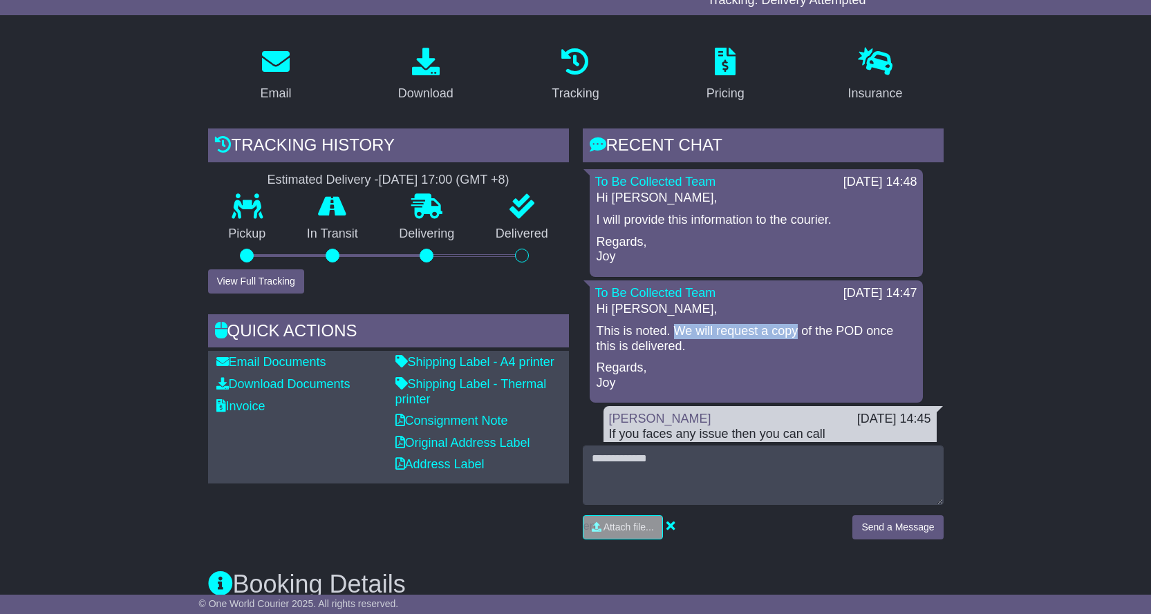
drag, startPoint x: 680, startPoint y: 320, endPoint x: 849, endPoint y: 339, distance: 169.7
click at [813, 336] on div "Hi [PERSON_NAME], This is noted. We will request a copy of the POD once this is…" at bounding box center [756, 346] width 322 height 88
click at [862, 341] on p "This is noted. We will request a copy of the POD once this is delivered." at bounding box center [755, 339] width 319 height 30
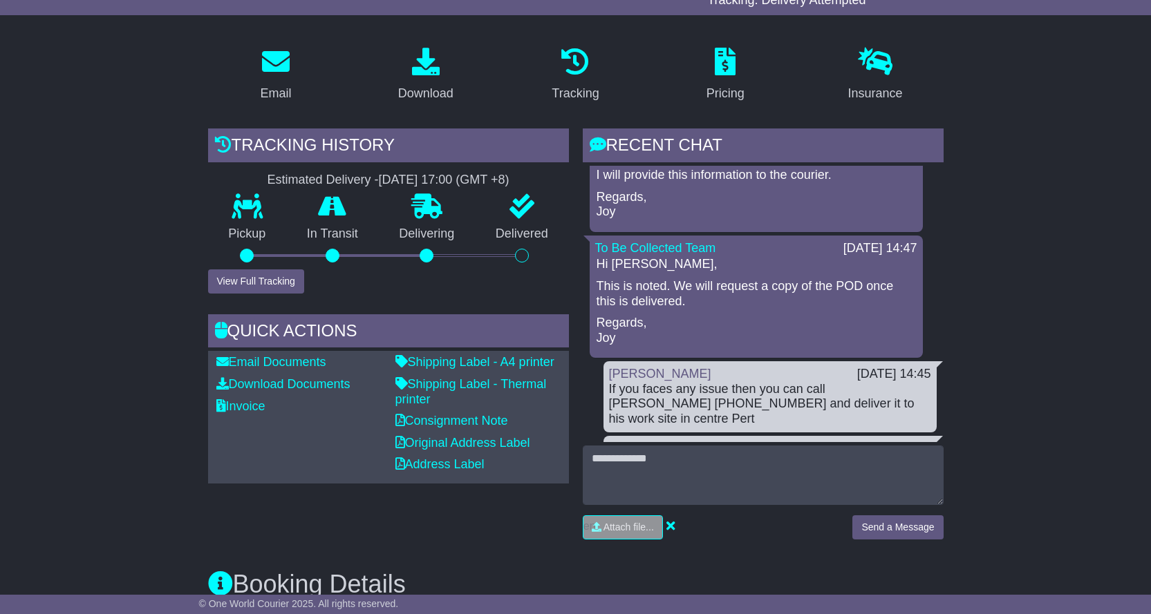
scroll to position [138, 0]
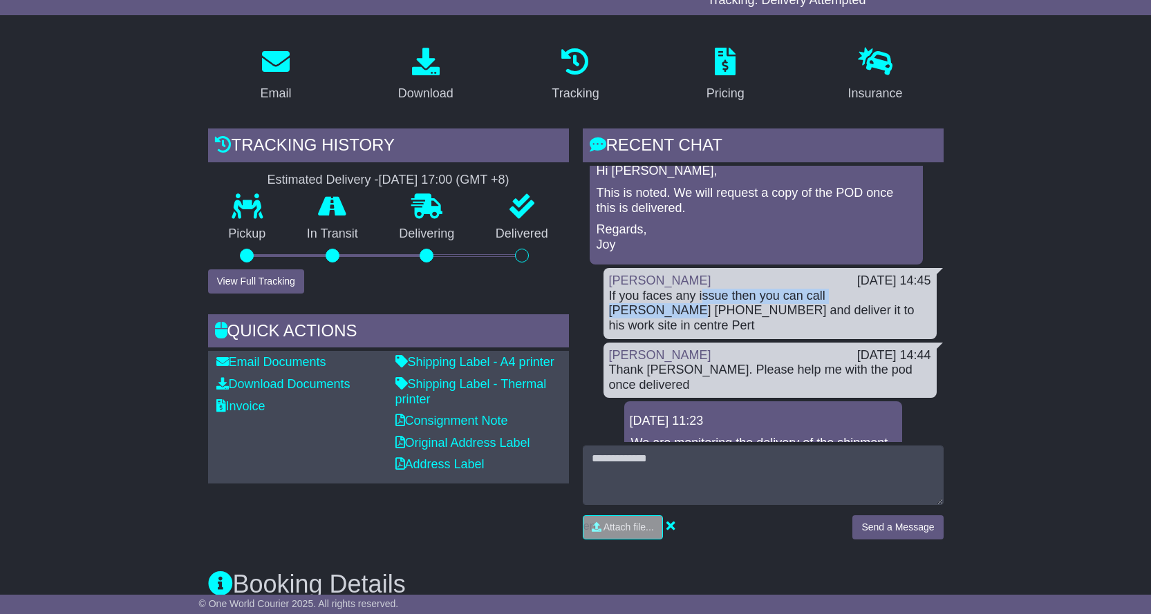
drag, startPoint x: 746, startPoint y: 292, endPoint x: 907, endPoint y: 303, distance: 162.0
click at [905, 303] on div "If you faces any issue then you can call [PERSON_NAME] [PHONE_NUMBER] and deliv…" at bounding box center [770, 311] width 322 height 45
drag, startPoint x: 726, startPoint y: 314, endPoint x: 851, endPoint y: 314, distance: 125.8
click at [835, 314] on div "If you faces any issue then you can call [PERSON_NAME] [PHONE_NUMBER] and deliv…" at bounding box center [770, 311] width 322 height 45
click at [749, 312] on div "If you faces any issue then you can call Matthew 0492 959 623 and deliver it to…" at bounding box center [770, 311] width 322 height 45
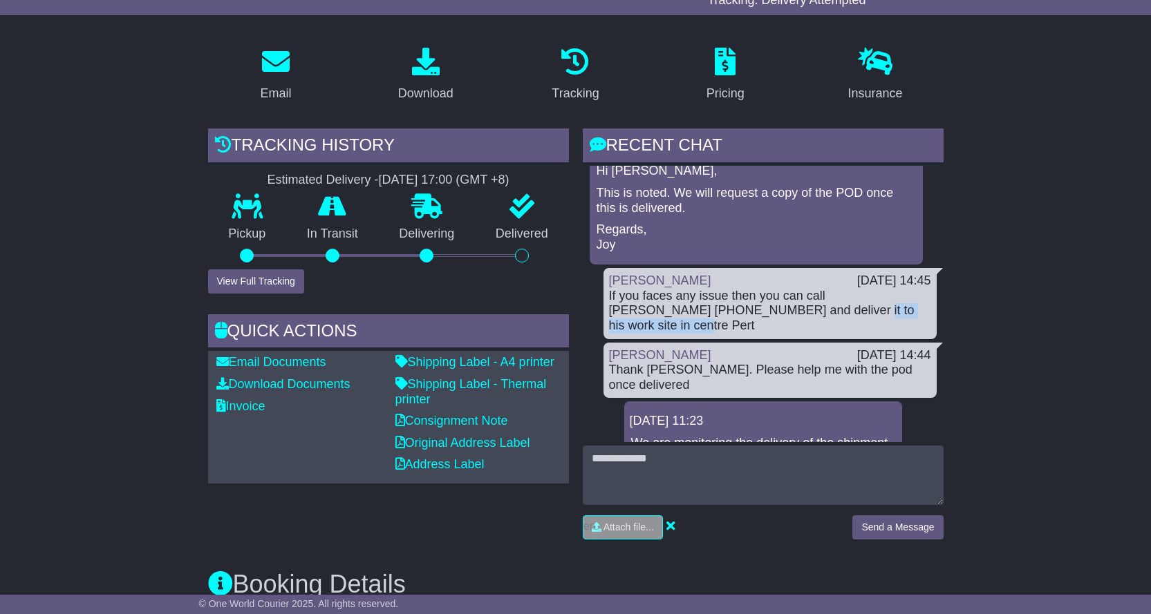
drag, startPoint x: 758, startPoint y: 312, endPoint x: 894, endPoint y: 312, distance: 136.1
click at [894, 312] on div "If you faces any issue then you can call Matthew 0492 959 623 and deliver it to…" at bounding box center [770, 311] width 322 height 45
drag, startPoint x: 657, startPoint y: 357, endPoint x: 765, endPoint y: 352, distance: 107.9
click at [753, 363] on div "Thank Grace. Please help me with the pod once delivered" at bounding box center [770, 378] width 322 height 30
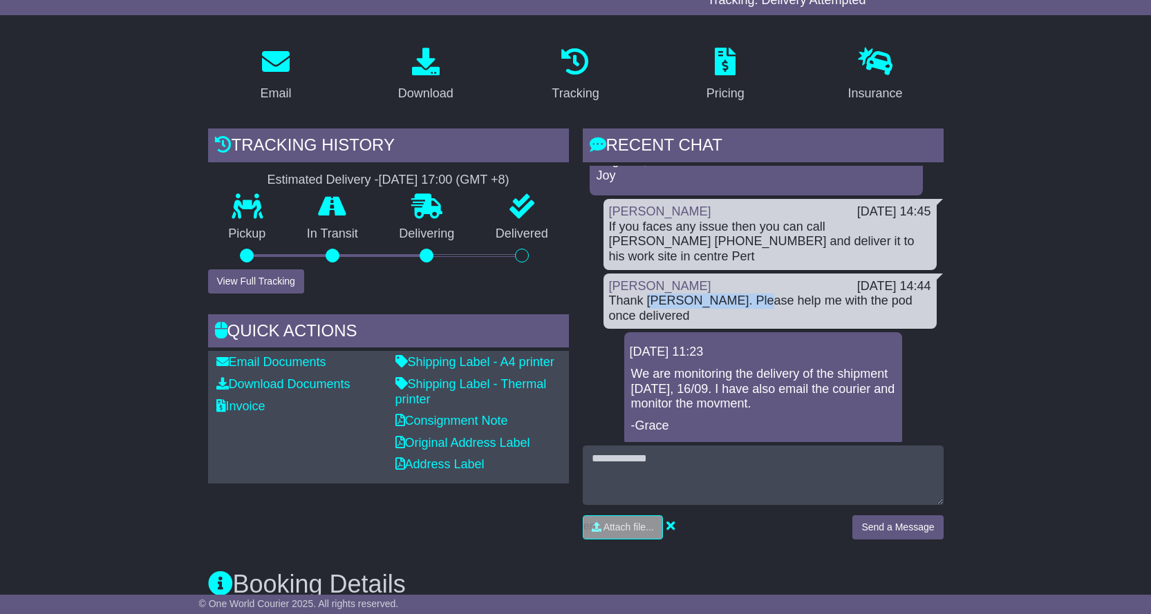
scroll to position [0, 0]
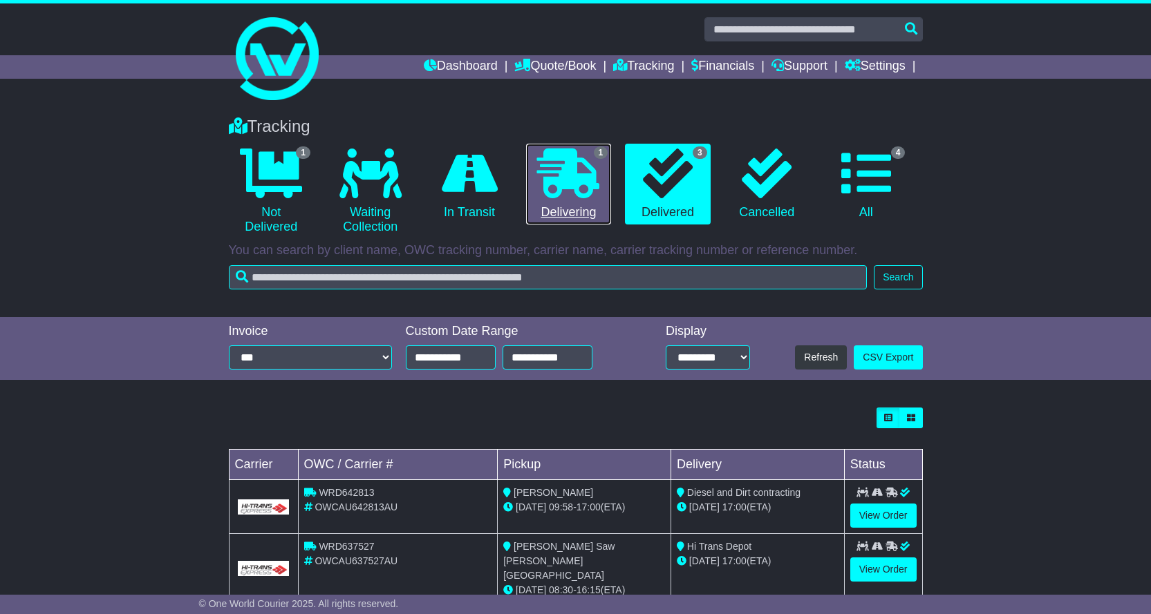
click at [566, 167] on icon at bounding box center [568, 174] width 62 height 50
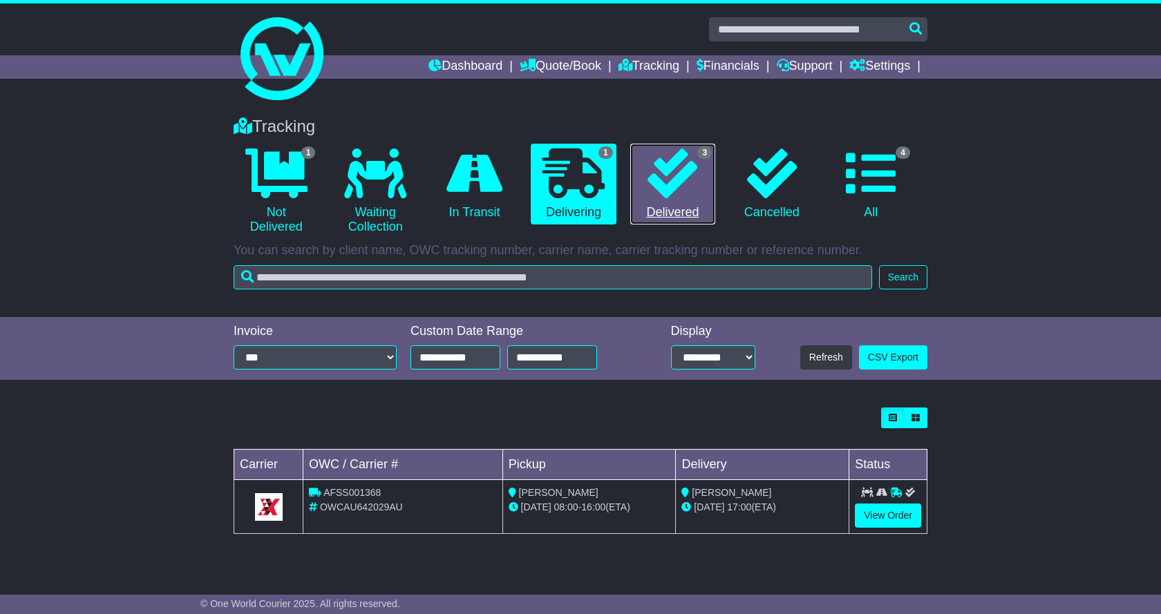
click at [679, 156] on icon at bounding box center [673, 174] width 50 height 50
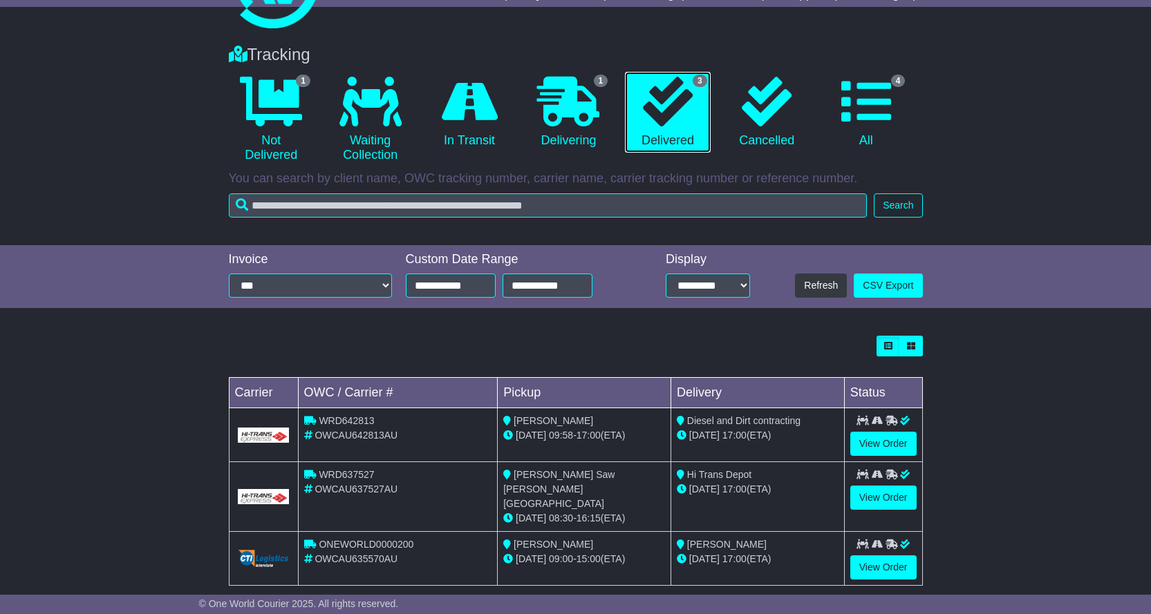
scroll to position [77, 0]
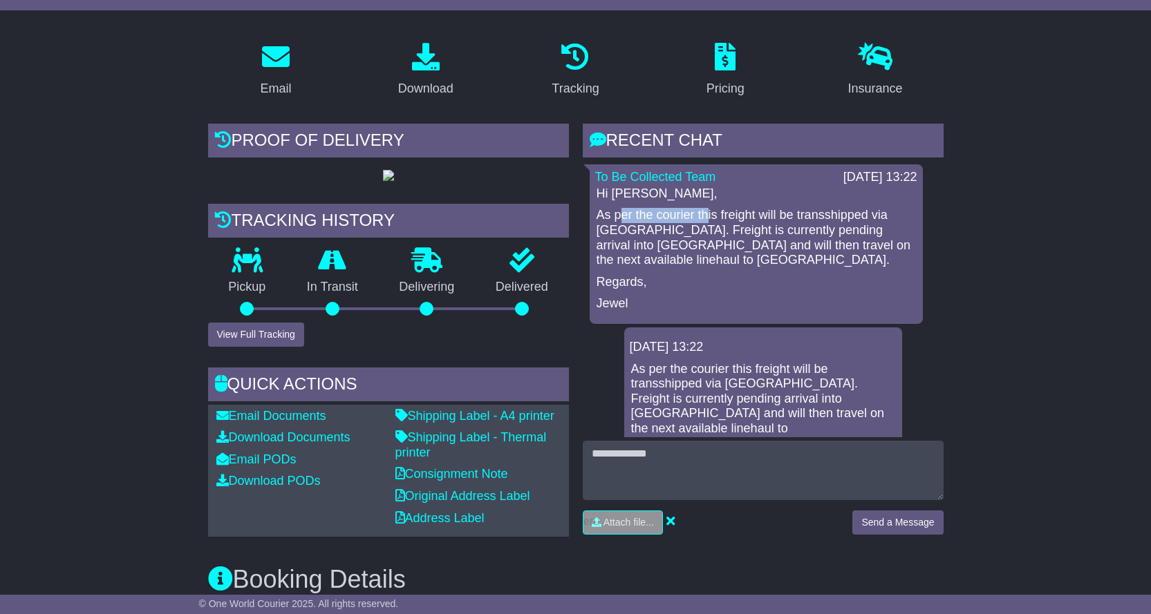
drag, startPoint x: 623, startPoint y: 211, endPoint x: 754, endPoint y: 211, distance: 130.6
click at [744, 211] on p "As per the courier this freight will be transshipped via [GEOGRAPHIC_DATA]. Fre…" at bounding box center [755, 237] width 319 height 59
drag, startPoint x: 785, startPoint y: 211, endPoint x: 838, endPoint y: 216, distance: 52.7
click at [812, 215] on p "As per the courier this freight will be transshipped via [GEOGRAPHIC_DATA]. Fre…" at bounding box center [755, 237] width 319 height 59
drag, startPoint x: 838, startPoint y: 216, endPoint x: 903, endPoint y: 216, distance: 65.7
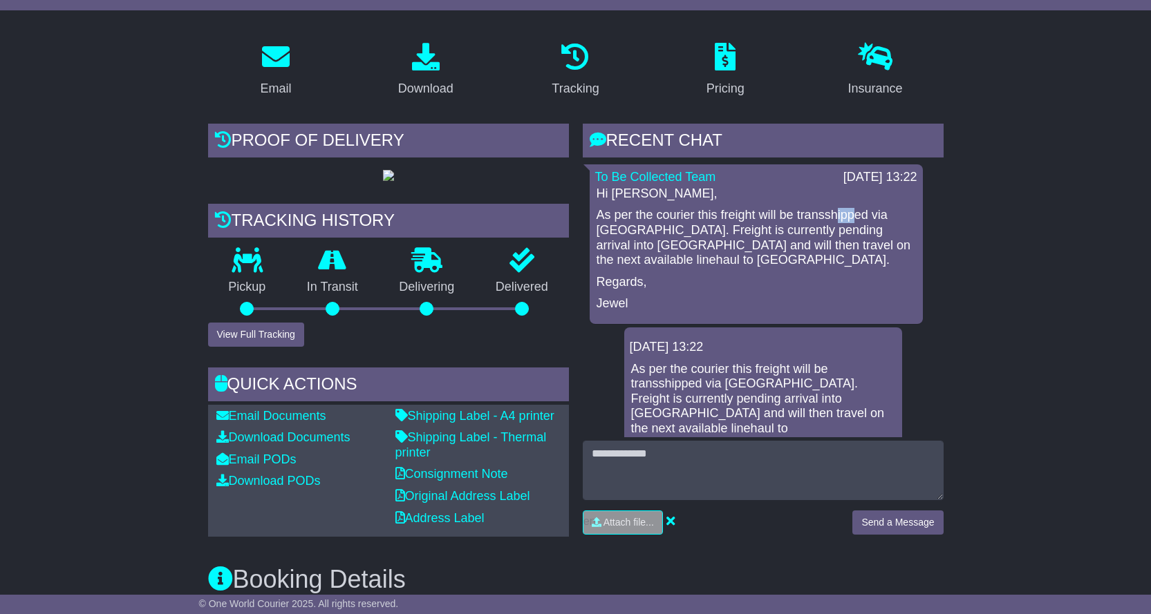
click at [860, 216] on p "As per the courier this freight will be transshipped via [GEOGRAPHIC_DATA]. Fre…" at bounding box center [755, 237] width 319 height 59
drag, startPoint x: 674, startPoint y: 233, endPoint x: 727, endPoint y: 232, distance: 52.5
click at [698, 233] on p "As per the courier this freight will be transshipped via [GEOGRAPHIC_DATA]. Fre…" at bounding box center [755, 237] width 319 height 59
drag, startPoint x: 727, startPoint y: 232, endPoint x: 827, endPoint y: 232, distance: 99.5
click at [783, 232] on p "As per the courier this freight will be transshipped via [GEOGRAPHIC_DATA]. Fre…" at bounding box center [755, 237] width 319 height 59
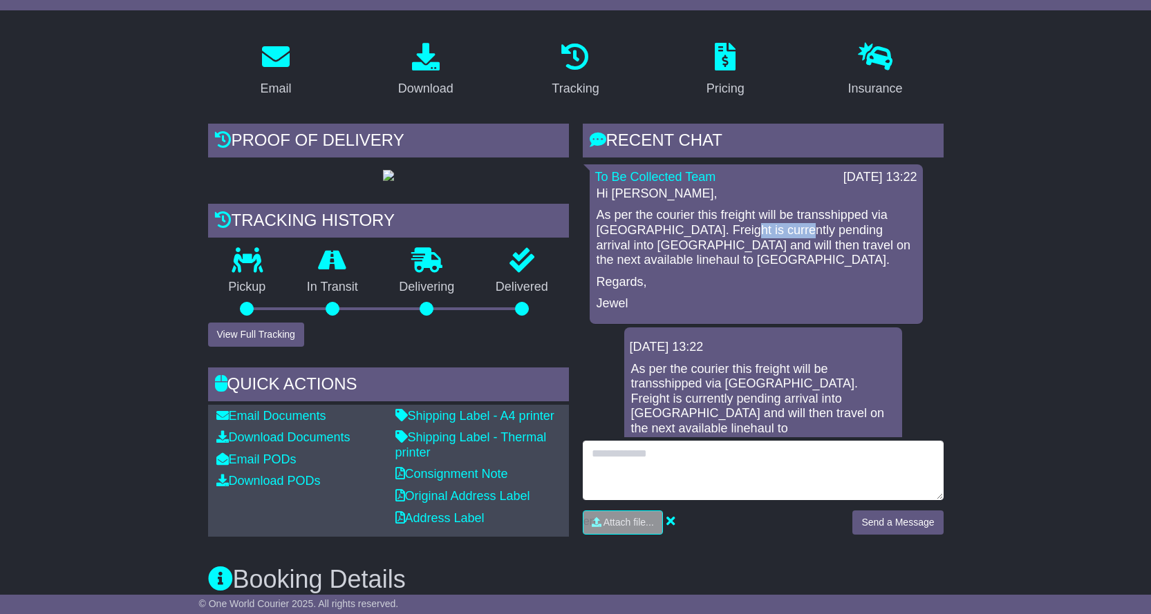
click at [710, 468] on textarea at bounding box center [763, 470] width 361 height 59
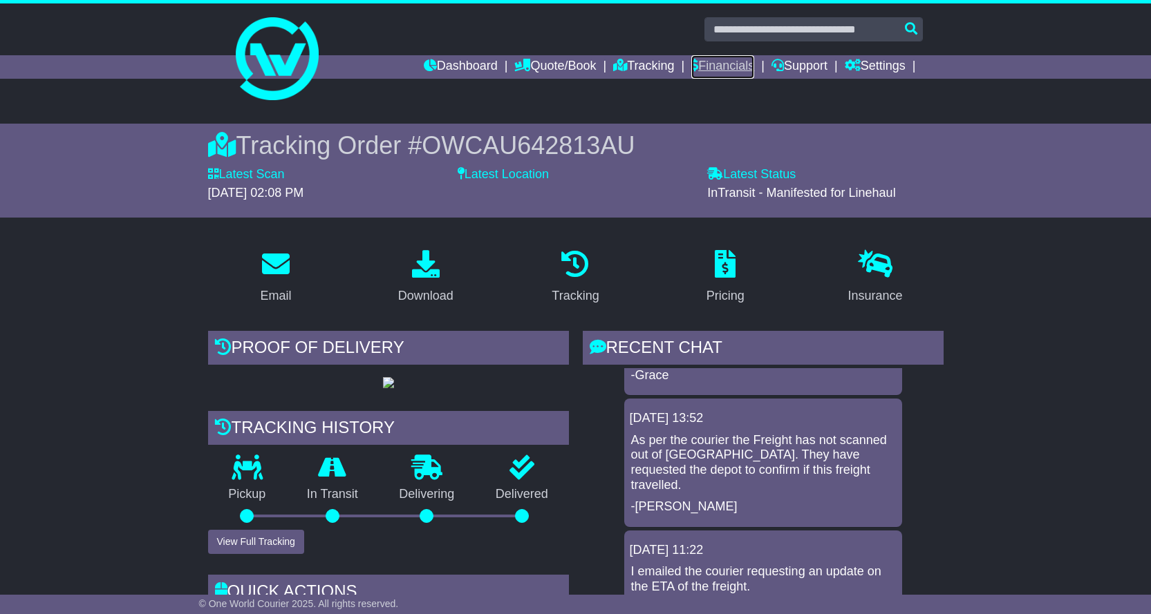
click at [699, 68] on link "Financials" at bounding box center [722, 66] width 63 height 23
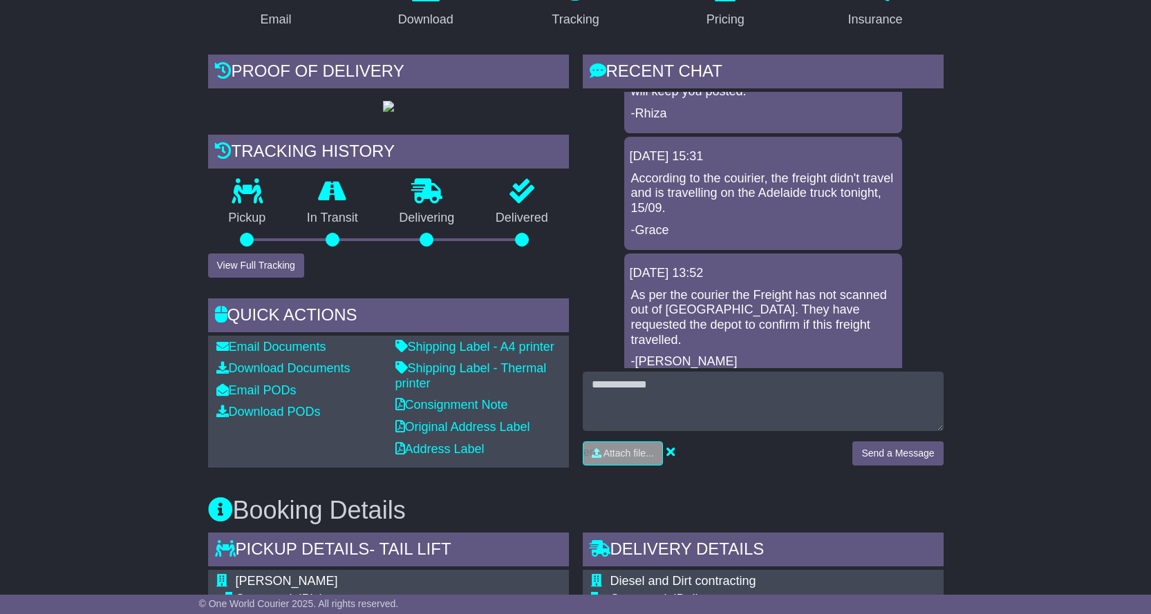
scroll to position [415, 0]
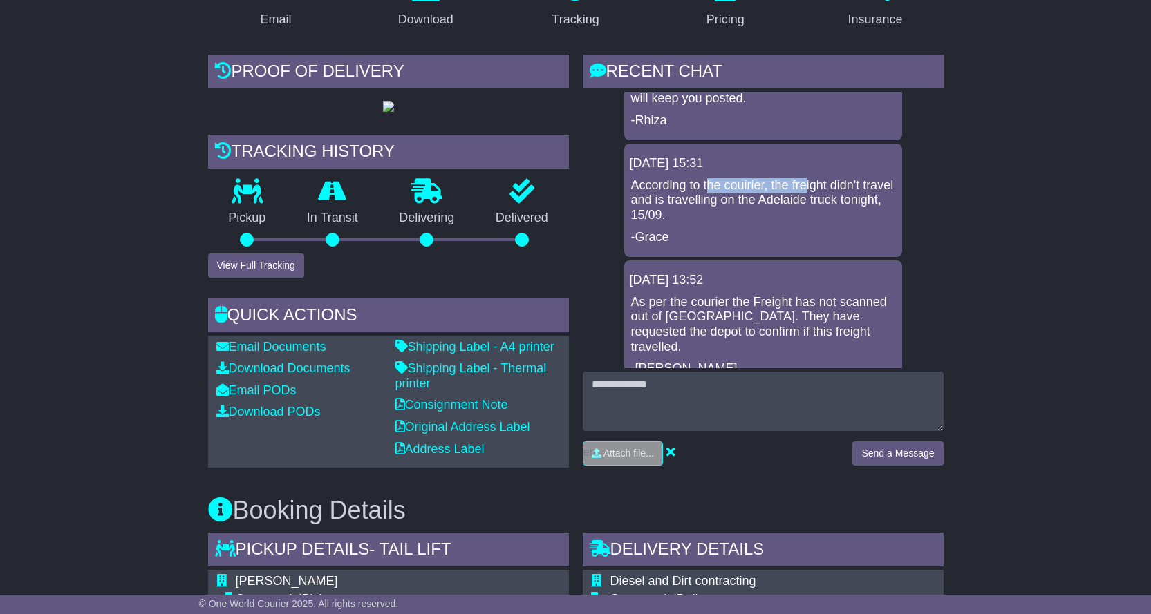
drag, startPoint x: 735, startPoint y: 167, endPoint x: 822, endPoint y: 168, distance: 87.1
click at [809, 178] on p "According to the couirier, the freight didn't travel and is travelling on the A…" at bounding box center [763, 200] width 264 height 45
drag, startPoint x: 695, startPoint y: 176, endPoint x: 746, endPoint y: 166, distance: 51.5
click at [736, 178] on p "According to the couirier, the freight didn't travel and is travelling on the A…" at bounding box center [763, 200] width 264 height 45
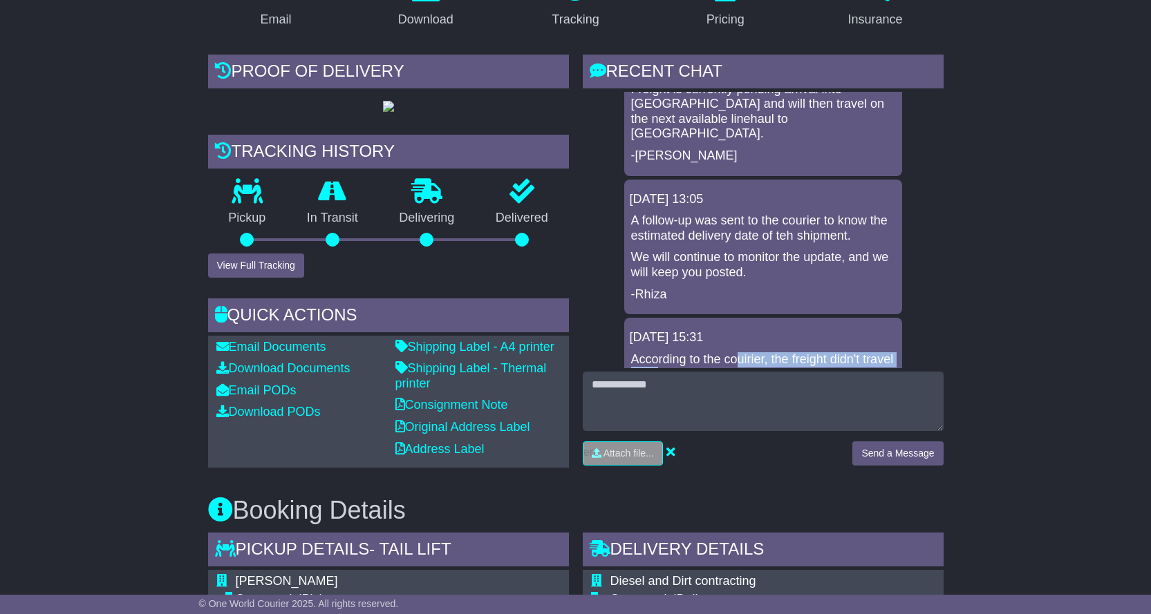
scroll to position [207, 0]
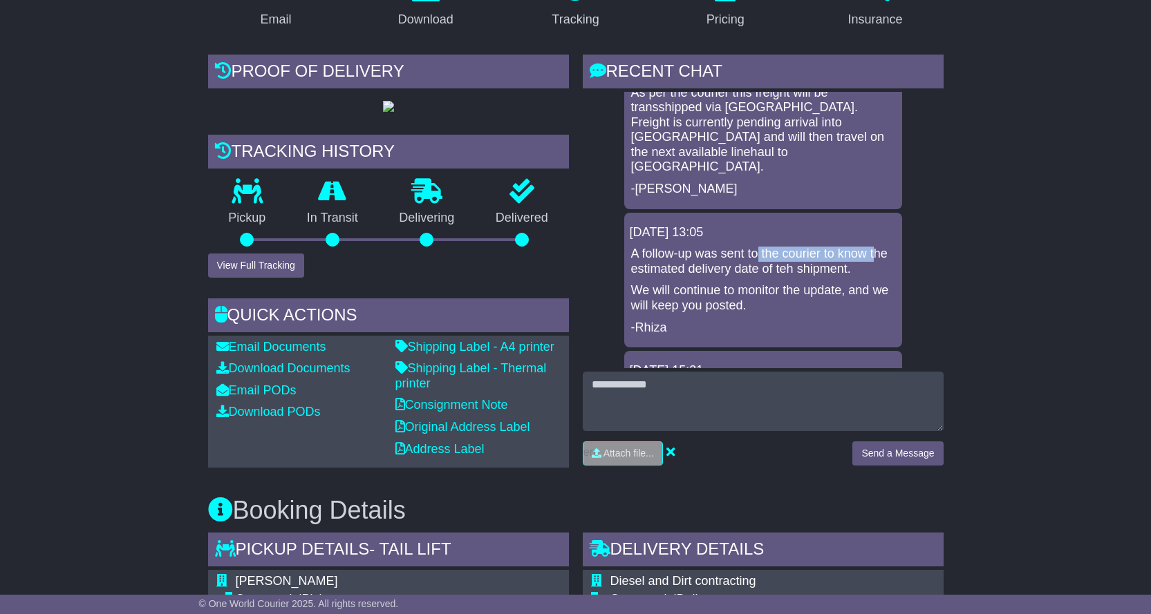
drag, startPoint x: 763, startPoint y: 238, endPoint x: 874, endPoint y: 242, distance: 110.6
click at [874, 247] on p "A follow-up was sent to the courier to know the estimated delivery date of teh …" at bounding box center [763, 262] width 264 height 30
drag, startPoint x: 695, startPoint y: 271, endPoint x: 788, endPoint y: 270, distance: 93.3
click at [783, 283] on p "We will continue to monitor the update, and we will keep you posted." at bounding box center [763, 298] width 264 height 30
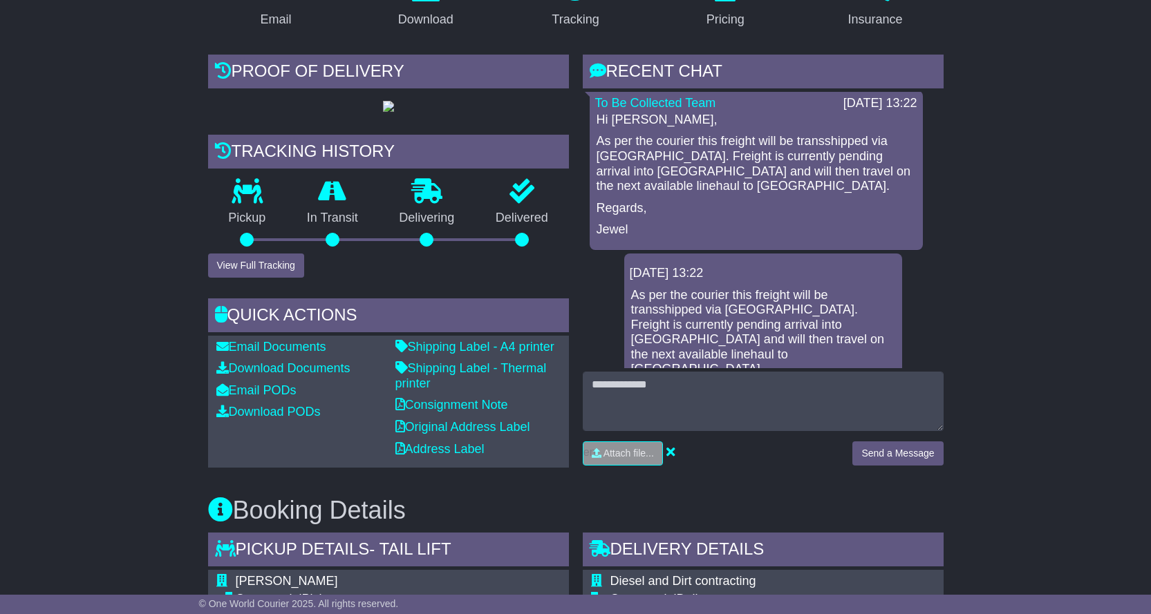
scroll to position [0, 0]
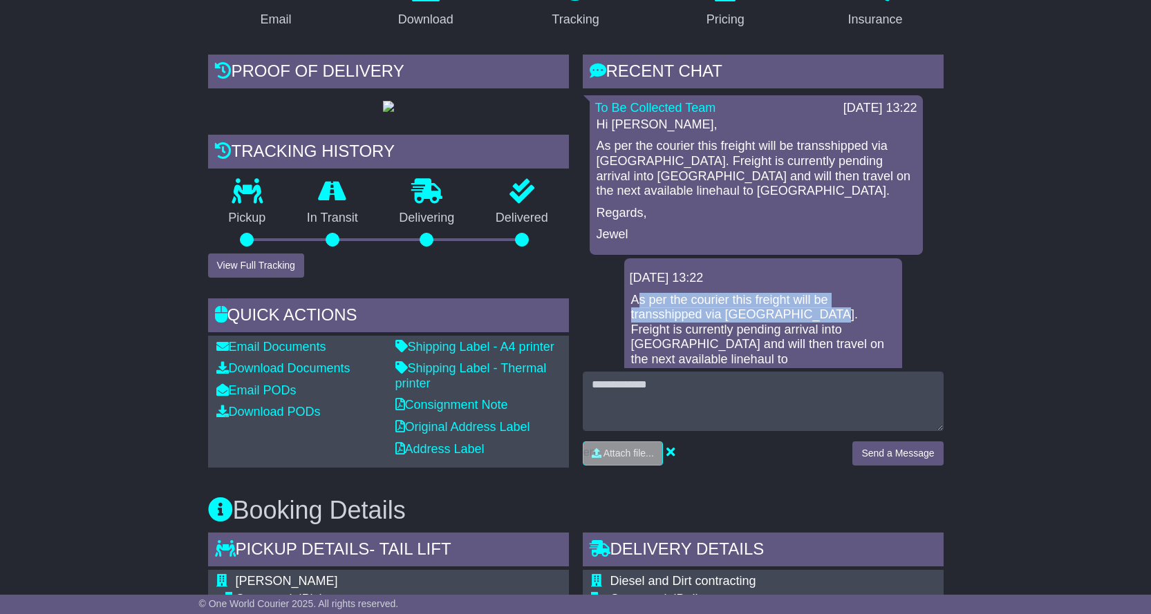
drag, startPoint x: 638, startPoint y: 294, endPoint x: 828, endPoint y: 315, distance: 191.2
click at [826, 315] on p "As per the courier this freight will be transshipped via Adelaide depot. Freigh…" at bounding box center [763, 338] width 264 height 90
click at [719, 321] on p "As per the courier this freight will be transshipped via Adelaide depot. Freigh…" at bounding box center [763, 338] width 264 height 90
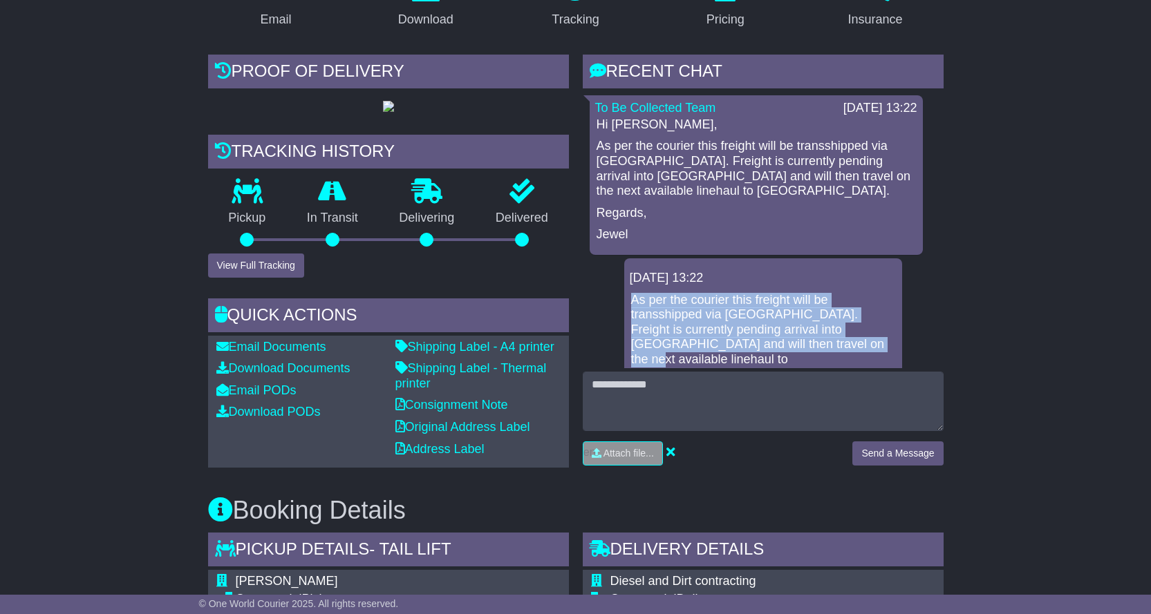
drag, startPoint x: 630, startPoint y: 297, endPoint x: 809, endPoint y: 352, distance: 186.5
click at [809, 352] on p "As per the courier this freight will be transshipped via Adelaide depot. Freigh…" at bounding box center [763, 338] width 264 height 90
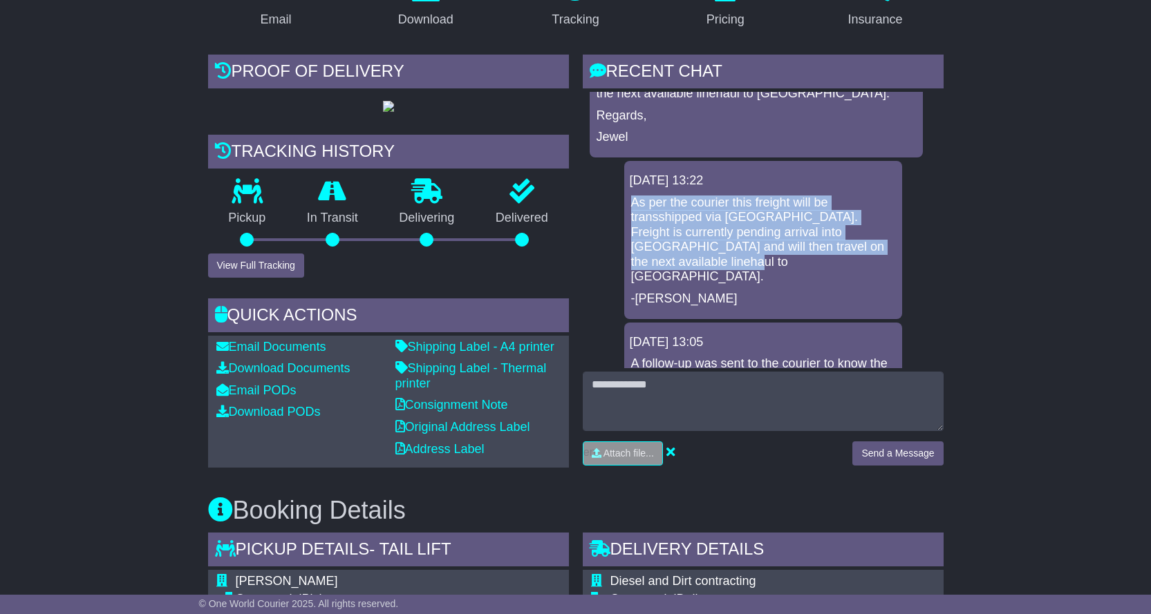
scroll to position [138, 0]
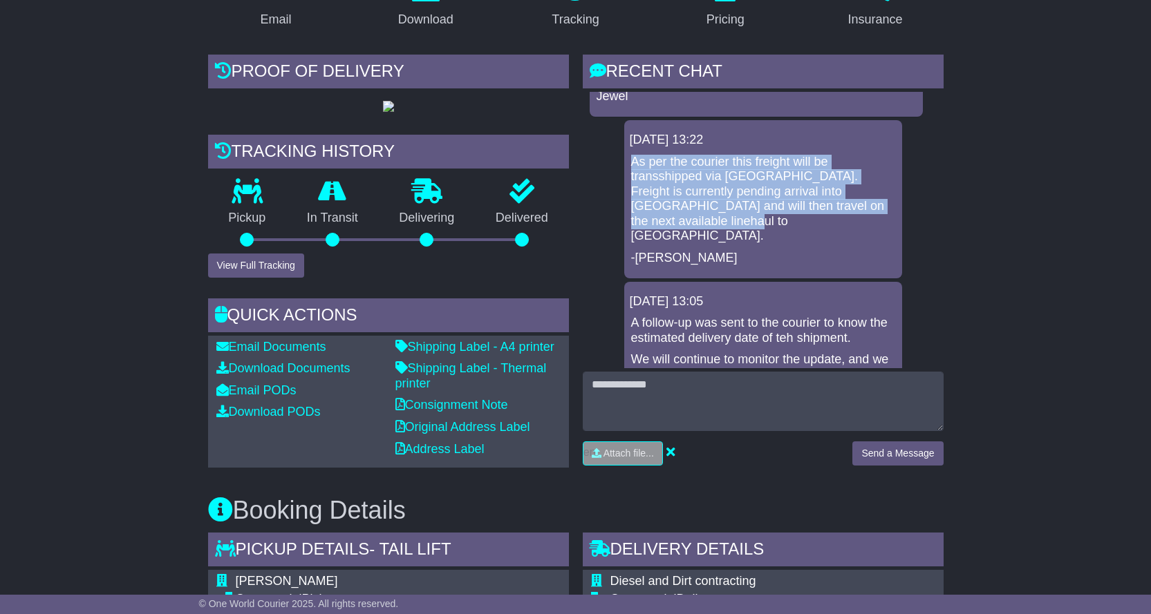
drag, startPoint x: 727, startPoint y: 258, endPoint x: 709, endPoint y: 245, distance: 22.7
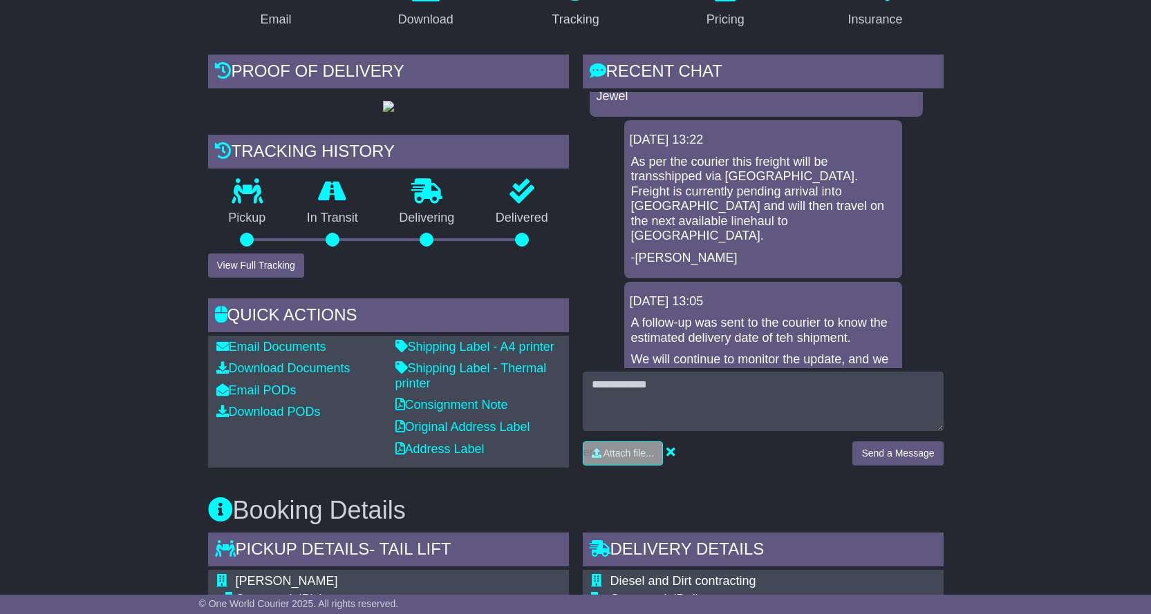
click at [652, 211] on p "As per the courier this freight will be transshipped via Adelaide depot. Freigh…" at bounding box center [763, 200] width 264 height 90
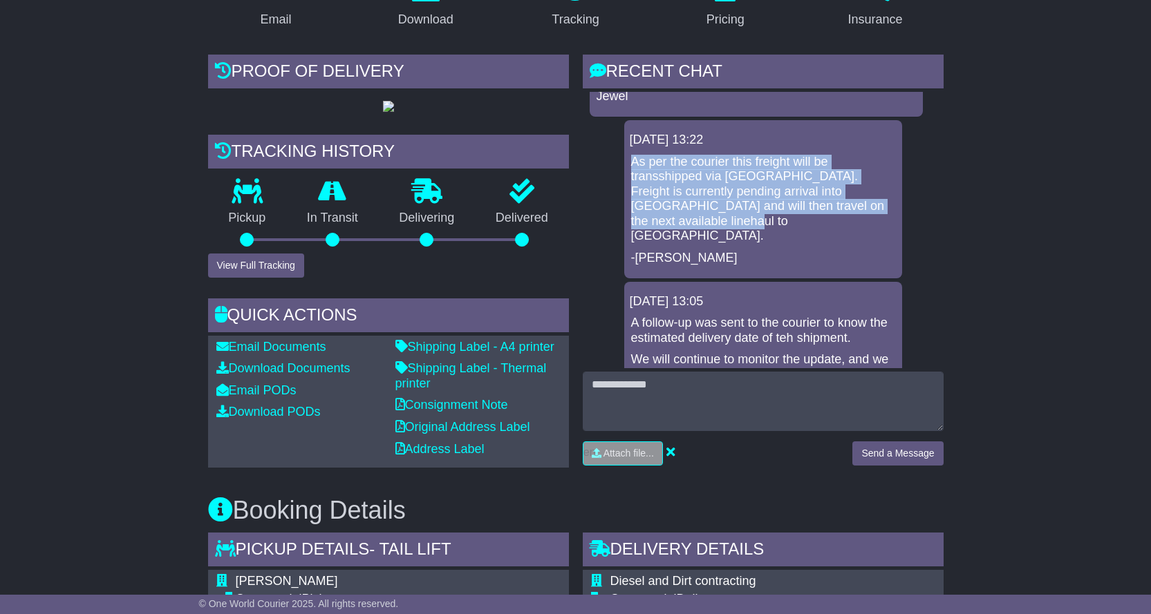
drag, startPoint x: 677, startPoint y: 223, endPoint x: 618, endPoint y: 160, distance: 86.5
copy p "As per the courier this freight will be transshipped via Adelaide depot. Freigh…"
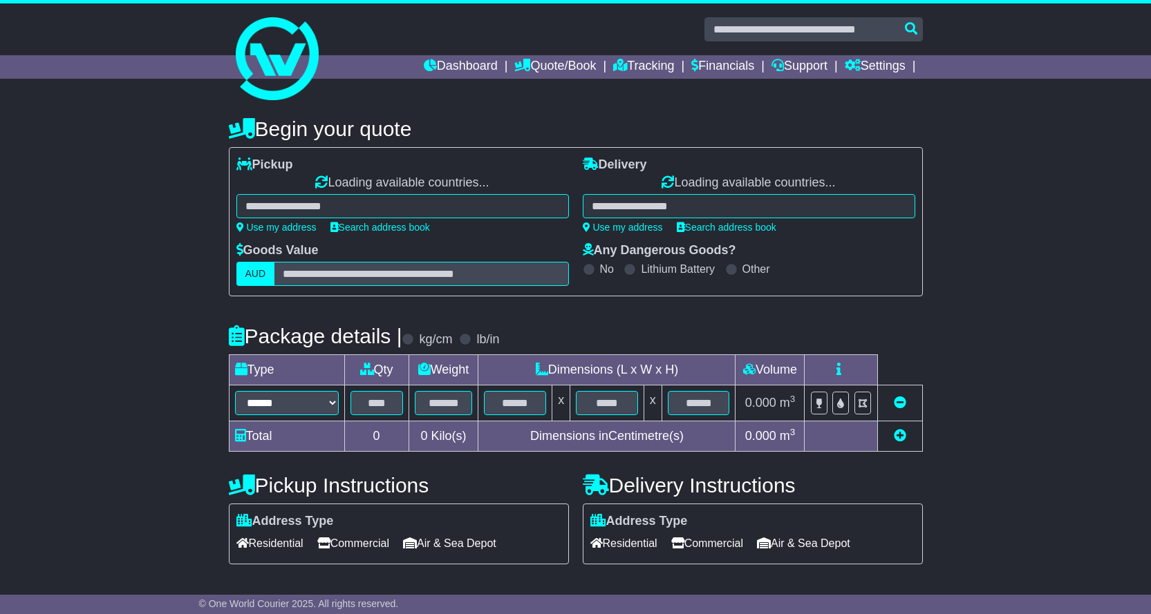
select select "**"
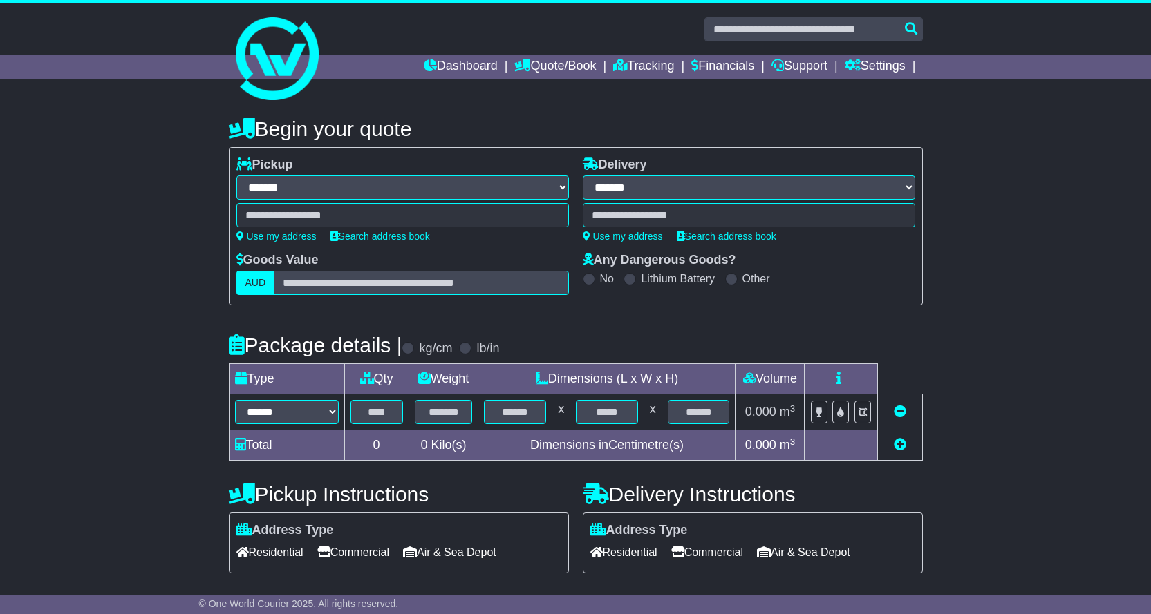
select select
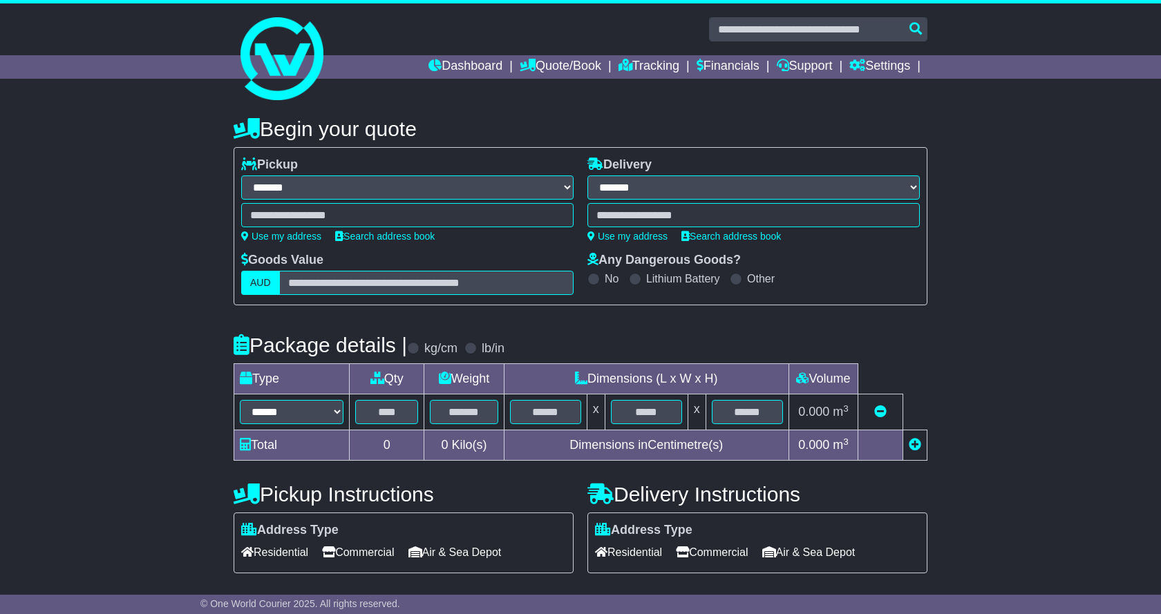
select select "**"
